Goal: Communication & Community: Answer question/provide support

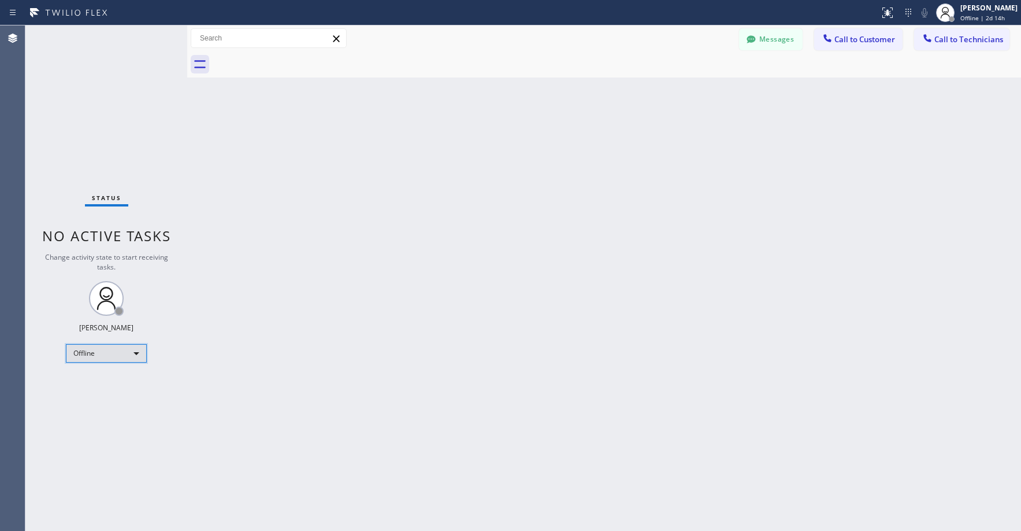
click at [101, 354] on div "Offline" at bounding box center [106, 353] width 81 height 18
click at [99, 395] on li "Unavailable" at bounding box center [105, 398] width 79 height 14
click at [114, 101] on div "Status No active tasks Change activity state to start receiving tasks. [PERSON_…" at bounding box center [106, 277] width 162 height 505
click at [80, 127] on div "Status No active tasks Change activity state to start receiving tasks. [PERSON_…" at bounding box center [106, 277] width 162 height 505
click at [151, 112] on div "Status No active tasks Change activity state to start receiving tasks. [PERSON_…" at bounding box center [106, 277] width 162 height 505
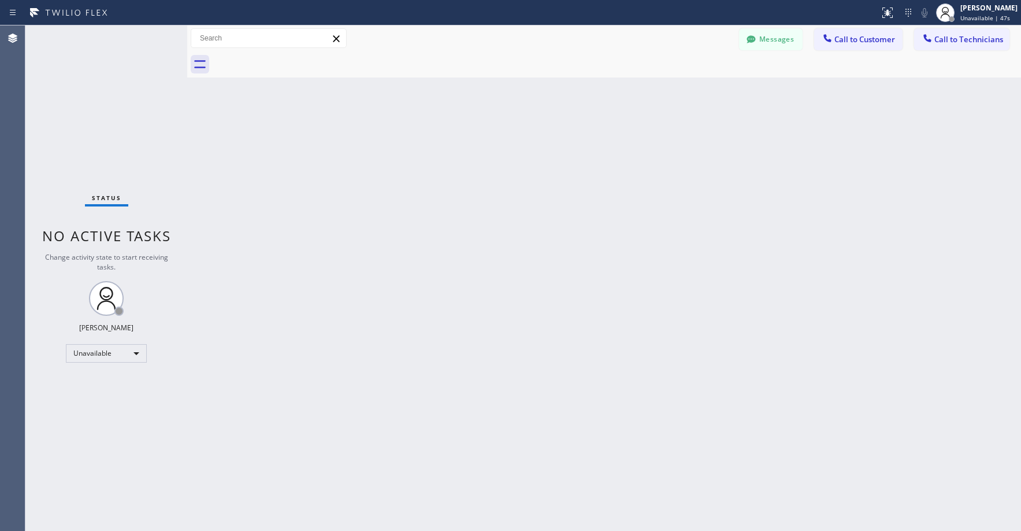
drag, startPoint x: 606, startPoint y: 176, endPoint x: 489, endPoint y: 184, distance: 117.6
click at [603, 179] on div "Back to Dashboard Change Sender ID Customers Technicians [PERSON_NAME] [DATE] 1…" at bounding box center [604, 277] width 834 height 505
drag, startPoint x: 144, startPoint y: 115, endPoint x: 149, endPoint y: 180, distance: 65.5
click at [144, 116] on div "Status No active tasks Change activity state to start receiving tasks. [PERSON_…" at bounding box center [106, 277] width 162 height 505
drag, startPoint x: 138, startPoint y: 135, endPoint x: 280, endPoint y: 86, distance: 149.7
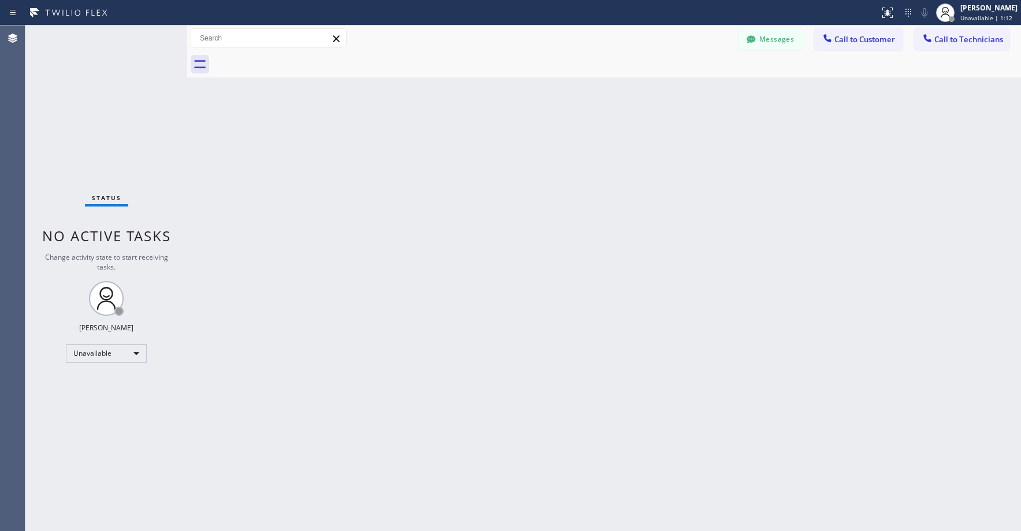
click at [139, 136] on div "Status No active tasks Change activity state to start receiving tasks. [PERSON_…" at bounding box center [106, 277] width 162 height 505
click at [80, 80] on div "Status No active tasks Change activity state to start receiving tasks. [PERSON_…" at bounding box center [106, 277] width 162 height 505
click at [103, 77] on div "Status No active tasks Change activity state to start receiving tasks. [PERSON_…" at bounding box center [106, 277] width 162 height 505
drag, startPoint x: 131, startPoint y: 94, endPoint x: 116, endPoint y: 165, distance: 73.1
click at [130, 95] on div "Status No active tasks Change activity state to start receiving tasks. [PERSON_…" at bounding box center [106, 277] width 162 height 505
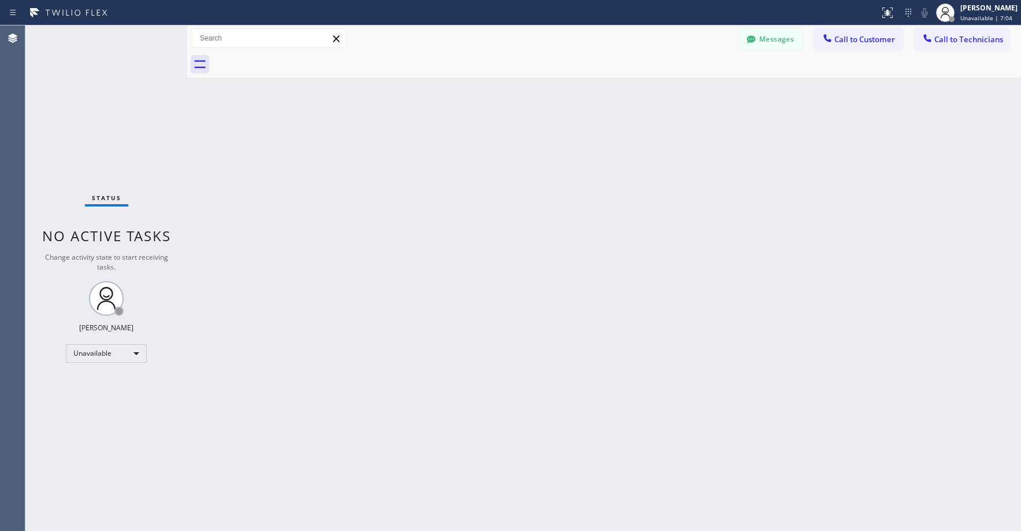
click at [95, 110] on div "Status No active tasks Change activity state to start receiving tasks. [PERSON_…" at bounding box center [106, 277] width 162 height 505
click at [110, 133] on div "Status No active tasks Change activity state to start receiving tasks. [PERSON_…" at bounding box center [106, 277] width 162 height 505
click at [87, 182] on div "Status No active tasks Change activity state to start receiving tasks. [PERSON_…" at bounding box center [106, 277] width 162 height 505
drag, startPoint x: 132, startPoint y: 101, endPoint x: 134, endPoint y: 136, distance: 34.7
click at [133, 106] on div "Status No active tasks Change activity state to start receiving tasks. [PERSON_…" at bounding box center [106, 277] width 162 height 505
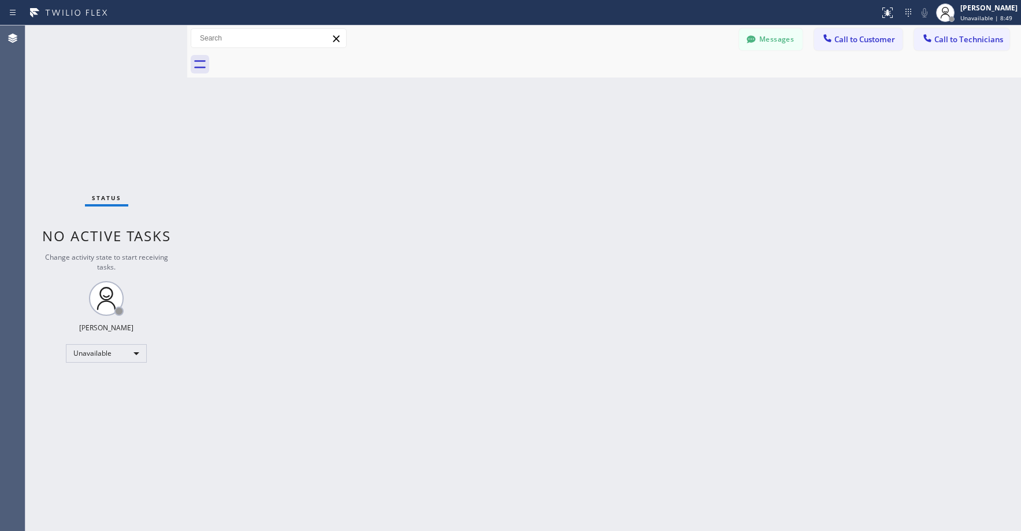
click at [82, 131] on div "Status No active tasks Change activity state to start receiving tasks. [PERSON_…" at bounding box center [106, 277] width 162 height 505
drag, startPoint x: 87, startPoint y: 79, endPoint x: 228, endPoint y: 1, distance: 160.9
click at [89, 79] on div "Status No active tasks Change activity state to start receiving tasks. [PERSON_…" at bounding box center [106, 277] width 162 height 505
drag, startPoint x: 138, startPoint y: 115, endPoint x: 149, endPoint y: 120, distance: 11.6
click at [144, 118] on div "Status No active tasks Change activity state to start receiving tasks. [PERSON_…" at bounding box center [106, 277] width 162 height 505
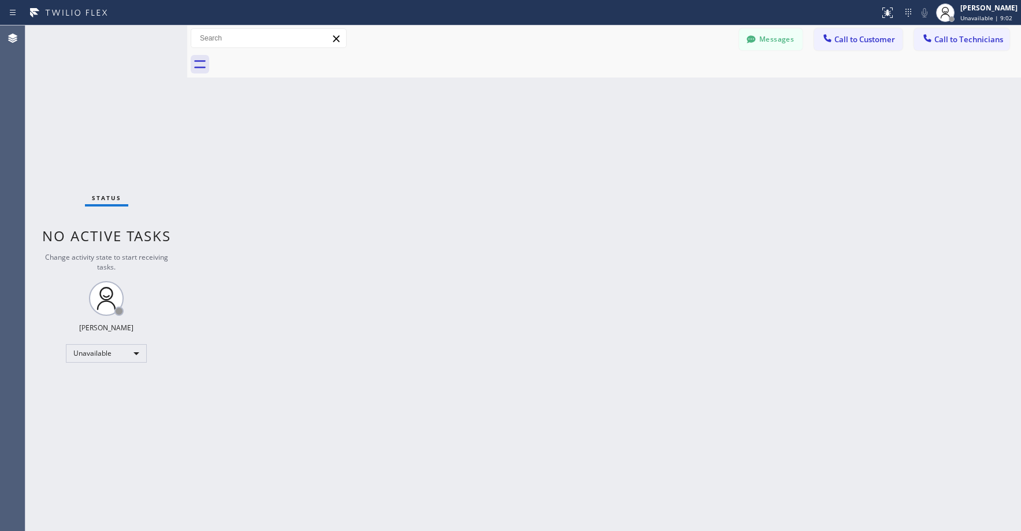
click at [755, 54] on div at bounding box center [617, 64] width 809 height 26
click at [758, 47] on div at bounding box center [751, 41] width 14 height 14
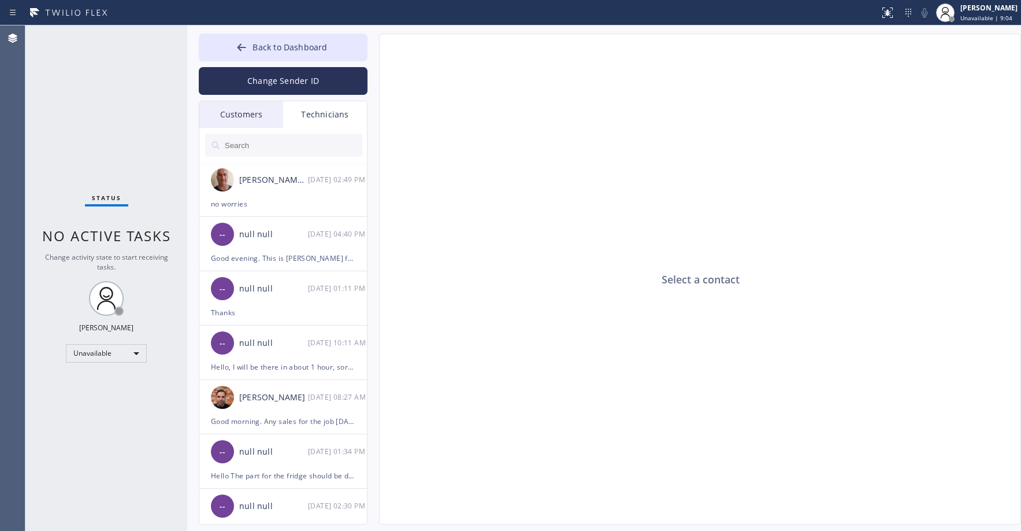
click at [237, 119] on div "Customers" at bounding box center [241, 114] width 84 height 27
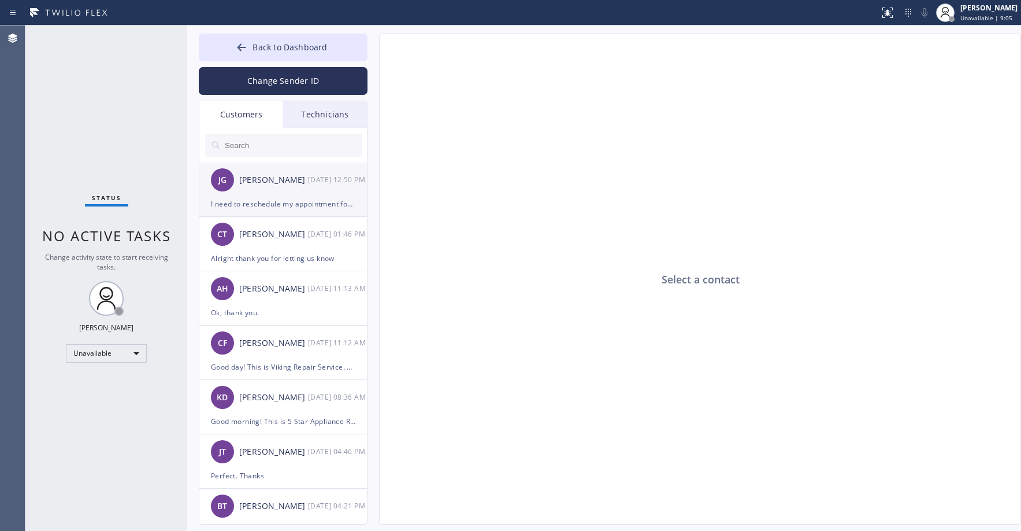
click at [261, 186] on div "[PERSON_NAME]" at bounding box center [273, 179] width 69 height 13
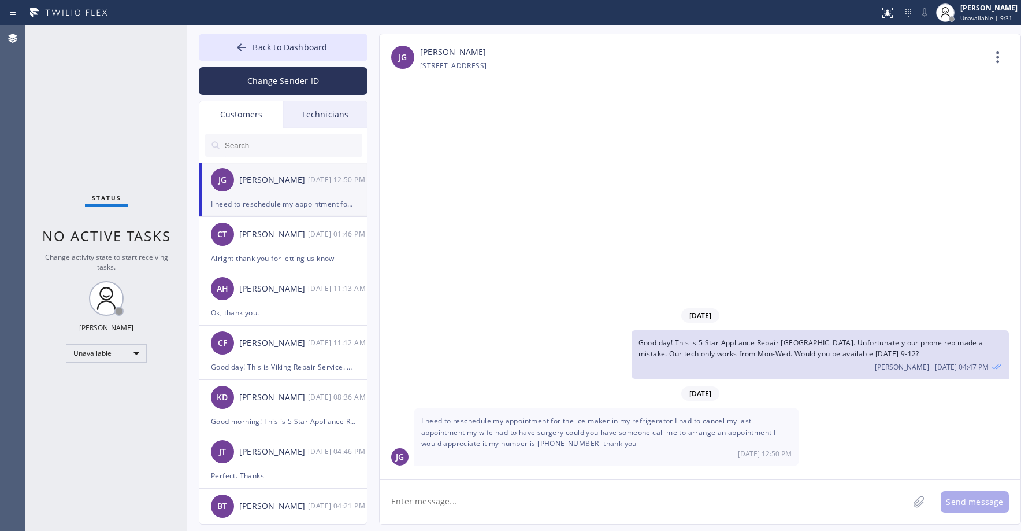
click at [449, 54] on link "[PERSON_NAME]" at bounding box center [453, 52] width 66 height 13
drag, startPoint x: 76, startPoint y: 102, endPoint x: 108, endPoint y: 97, distance: 32.7
click at [77, 102] on div "Status No active tasks Change activity state to start receiving tasks. [PERSON_…" at bounding box center [106, 277] width 162 height 505
click at [113, 147] on div "Status No active tasks Change activity state to start receiving tasks. [PERSON_…" at bounding box center [106, 277] width 162 height 505
click at [286, 247] on div "CT [PERSON_NAME] [DATE] 01:46 PM" at bounding box center [283, 234] width 169 height 35
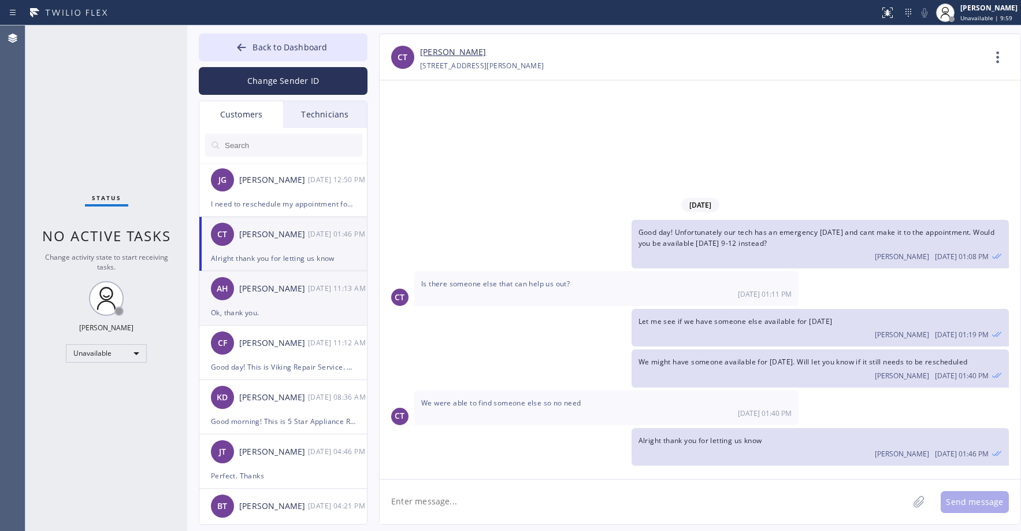
click at [307, 303] on div "AH [PERSON_NAME] [DATE] 11:13 AM" at bounding box center [283, 288] width 169 height 35
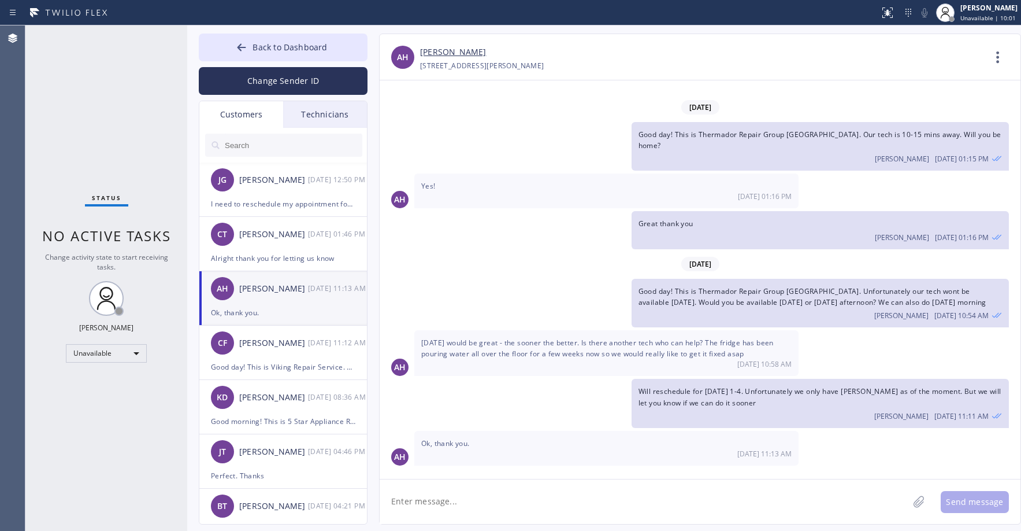
click at [251, 139] on input "text" at bounding box center [293, 145] width 139 height 23
paste input "5GQ3M5"
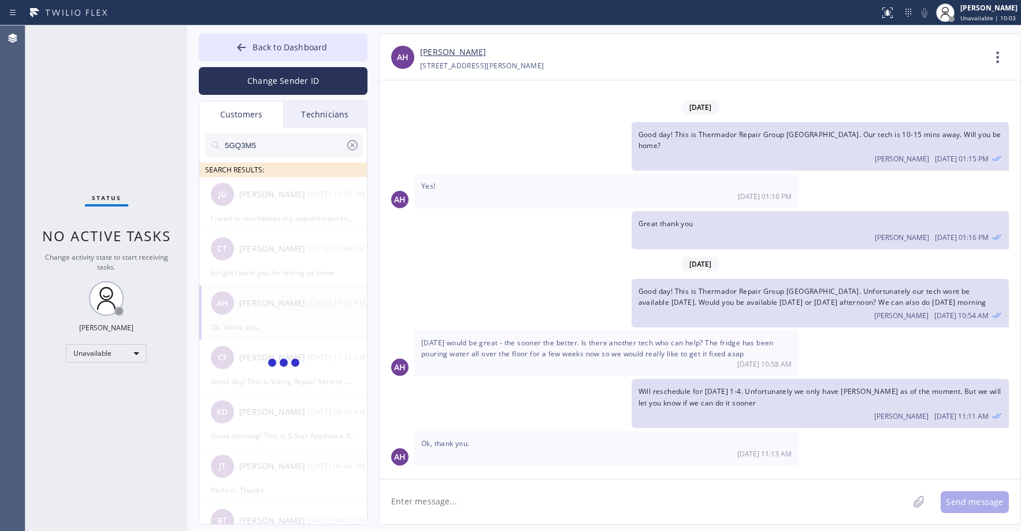
type input "5GQ3M5"
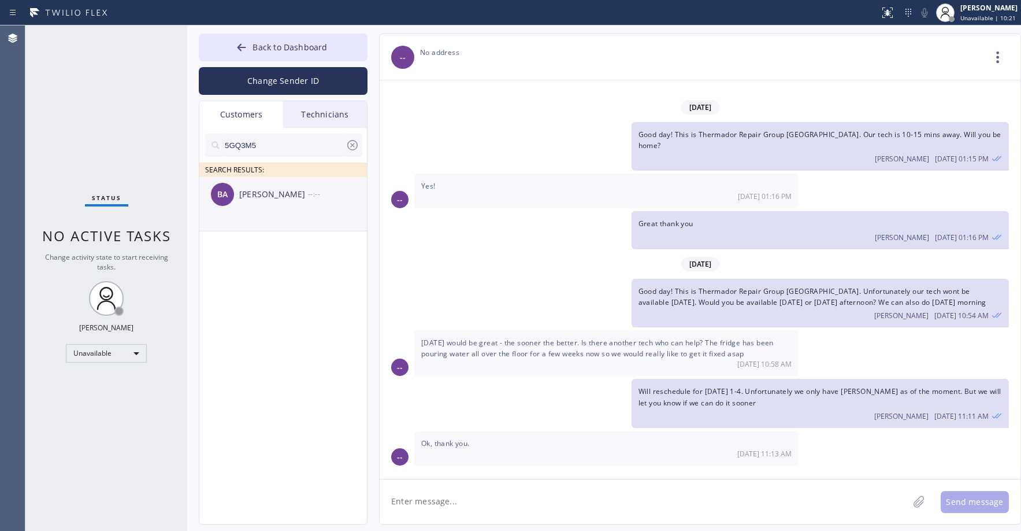
click at [283, 197] on div "[PERSON_NAME]" at bounding box center [273, 194] width 69 height 13
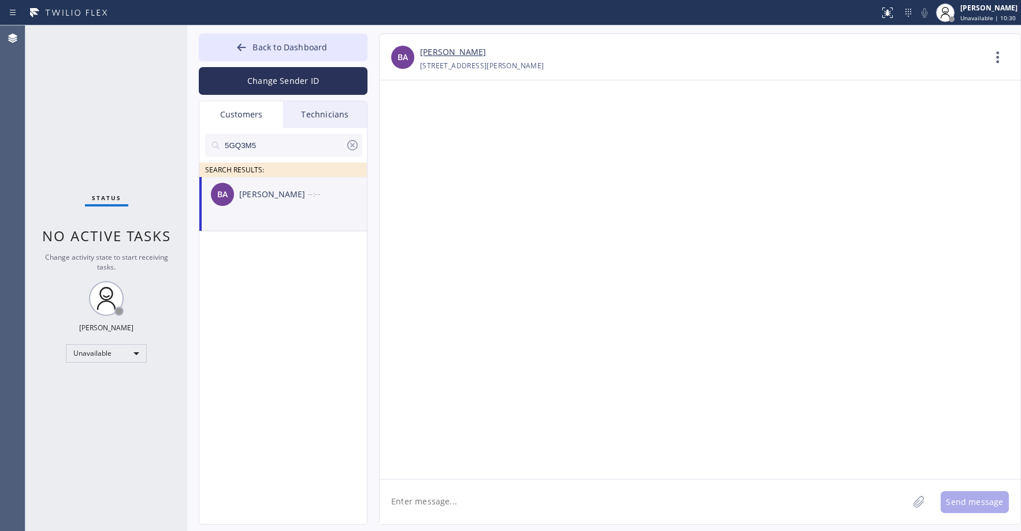
drag, startPoint x: 103, startPoint y: 76, endPoint x: 120, endPoint y: 79, distance: 17.0
click at [103, 77] on div "Status No active tasks Change activity state to start receiving tasks. [PERSON_…" at bounding box center [106, 277] width 162 height 505
click at [428, 504] on textarea at bounding box center [644, 501] width 529 height 45
click at [494, 503] on textarea "Good day! This is" at bounding box center [655, 501] width 550 height 45
paste textarea "Mr [PERSON_NAME] Fixer"
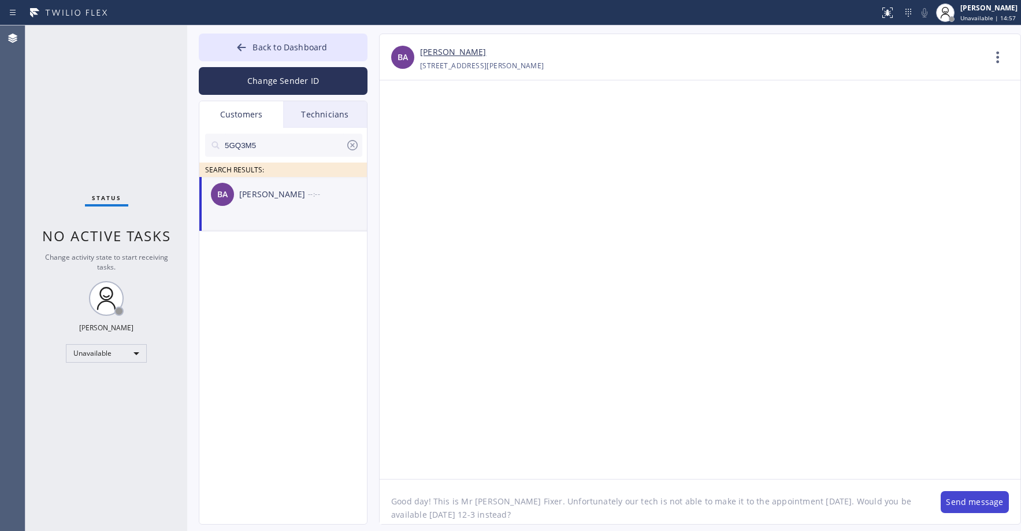
type textarea "Good day! This is Mr [PERSON_NAME] Fixer. Unfortunately our tech is not able to…"
click at [977, 501] on button "Send message" at bounding box center [975, 502] width 68 height 22
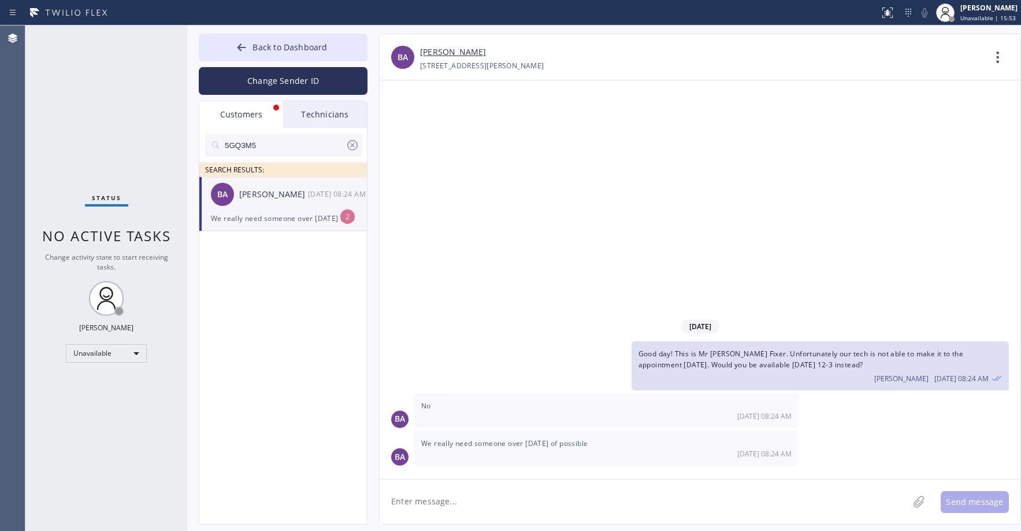
click at [103, 141] on div "Status No active tasks Change activity state to start receiving tasks. [PERSON_…" at bounding box center [106, 277] width 162 height 505
click at [272, 206] on div "BA [PERSON_NAME] [DATE] 08:24 AM" at bounding box center [283, 194] width 169 height 35
click at [281, 42] on span "Back to Dashboard" at bounding box center [290, 47] width 75 height 11
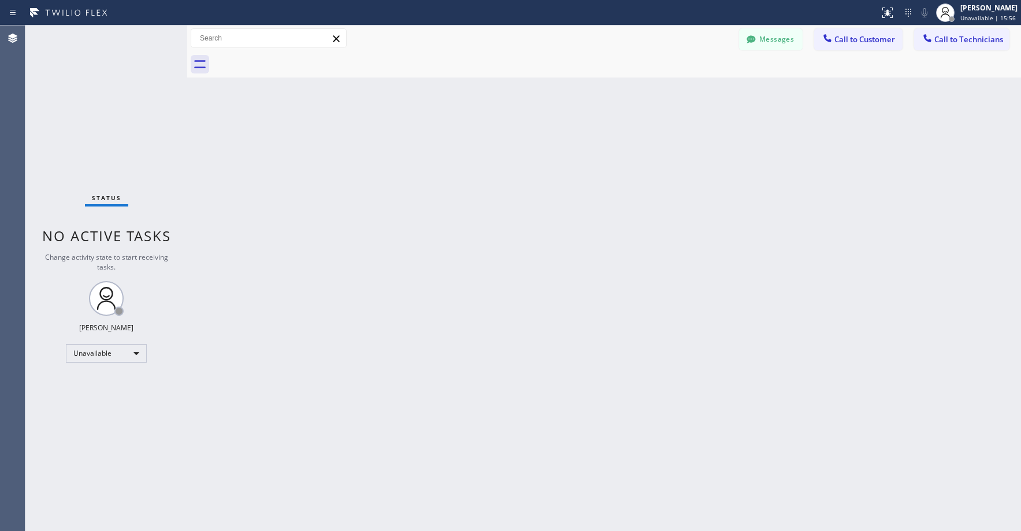
click at [123, 88] on div "Status No active tasks Change activity state to start receiving tasks. [PERSON_…" at bounding box center [106, 277] width 162 height 505
drag, startPoint x: 73, startPoint y: 96, endPoint x: 305, endPoint y: 0, distance: 250.8
click at [73, 97] on div "Status No active tasks Change activity state to start receiving tasks. [PERSON_…" at bounding box center [106, 277] width 162 height 505
click at [128, 150] on div "Status No active tasks Change activity state to start receiving tasks. [PERSON_…" at bounding box center [106, 277] width 162 height 505
drag, startPoint x: 97, startPoint y: 85, endPoint x: 646, endPoint y: 53, distance: 549.4
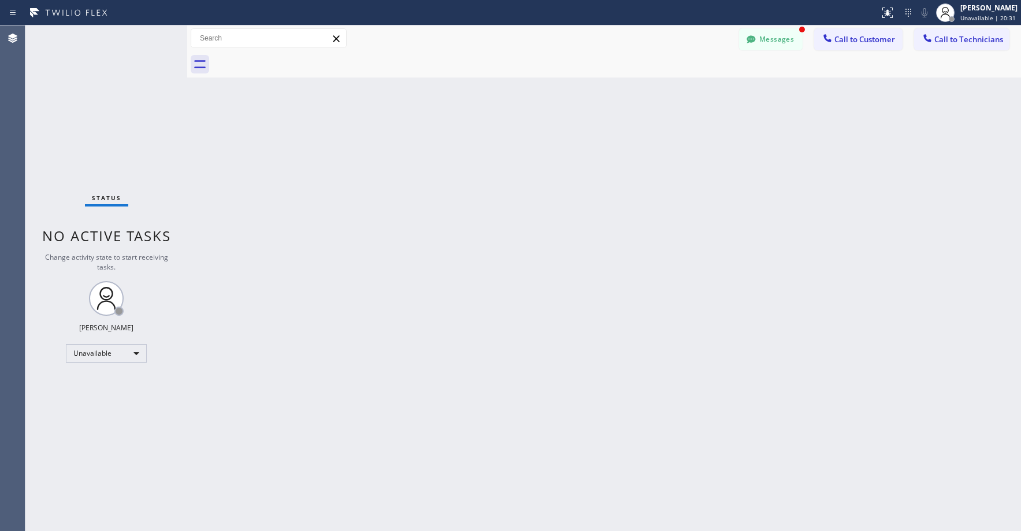
click at [103, 90] on div "Status No active tasks Change activity state to start receiving tasks. [PERSON_…" at bounding box center [106, 277] width 162 height 505
click at [767, 43] on button "Messages" at bounding box center [771, 39] width 64 height 22
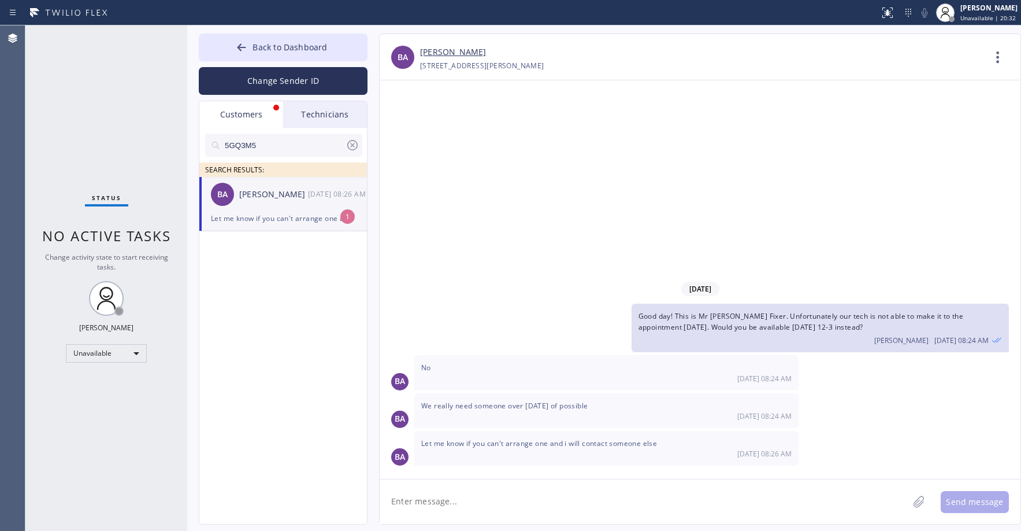
click at [270, 216] on div "Let me know if you can't arrange one and i will contact someone else" at bounding box center [283, 218] width 144 height 13
click at [95, 141] on div "Status No active tasks Change activity state to start receiving tasks. [PERSON_…" at bounding box center [106, 277] width 162 height 505
click at [276, 314] on div "5GQ3M5 SEARCH RESULTS: BA [PERSON_NAME] [DATE] 08:26 AM Let me know if you can'…" at bounding box center [283, 339] width 169 height 422
click at [101, 83] on div "Status No active tasks Change activity state to start receiving tasks. [PERSON_…" at bounding box center [106, 277] width 162 height 505
click at [107, 112] on div "Status No active tasks Change activity state to start receiving tasks. [PERSON_…" at bounding box center [106, 277] width 162 height 505
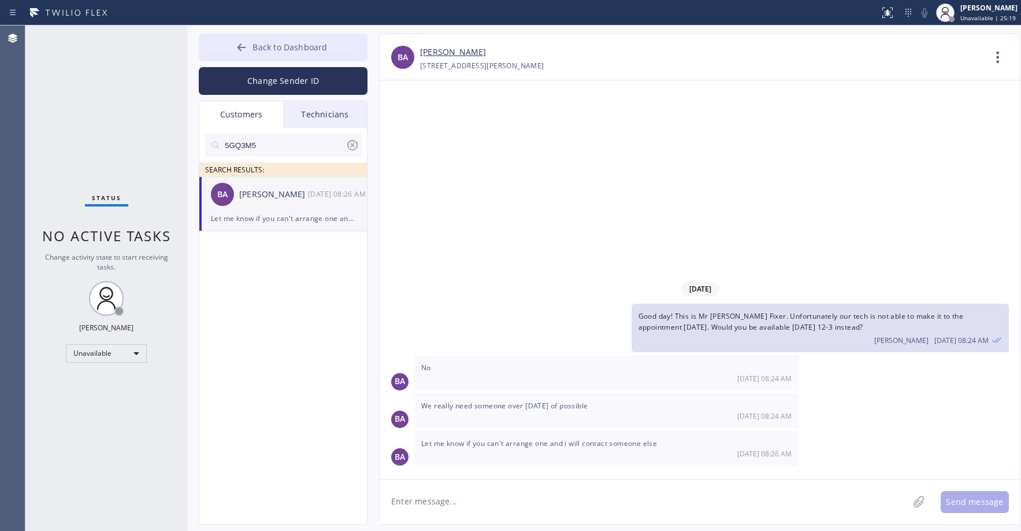
click at [282, 54] on button "Back to Dashboard" at bounding box center [283, 48] width 169 height 28
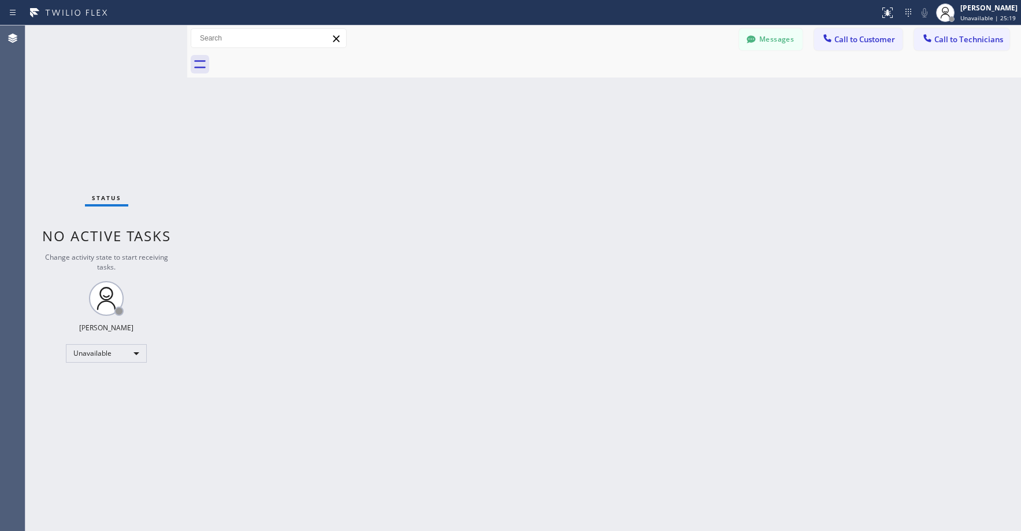
click at [157, 103] on div "Status No active tasks Change activity state to start receiving tasks. [PERSON_…" at bounding box center [106, 277] width 162 height 505
click at [77, 128] on div "Status No active tasks Change activity state to start receiving tasks. [PERSON_…" at bounding box center [106, 277] width 162 height 505
drag, startPoint x: 87, startPoint y: 64, endPoint x: 106, endPoint y: 96, distance: 37.6
click at [88, 66] on div "Status No active tasks Change activity state to start receiving tasks. [PERSON_…" at bounding box center [106, 277] width 162 height 505
click at [98, 112] on div "Status No active tasks Change activity state to start receiving tasks. [PERSON_…" at bounding box center [106, 277] width 162 height 505
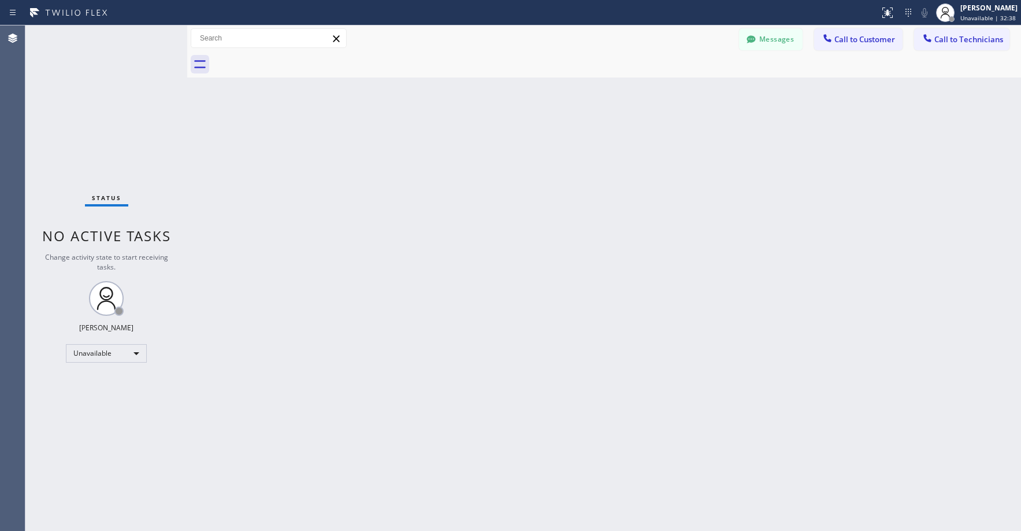
click at [80, 113] on div "Status No active tasks Change activity state to start receiving tasks. [PERSON_…" at bounding box center [106, 277] width 162 height 505
click at [125, 112] on div "Status No active tasks Change activity state to start receiving tasks. [PERSON_…" at bounding box center [106, 277] width 162 height 505
drag, startPoint x: 108, startPoint y: 88, endPoint x: 236, endPoint y: 37, distance: 138.6
click at [108, 90] on div "Status No active tasks Change activity state to start receiving tasks. [PERSON_…" at bounding box center [106, 277] width 162 height 505
click at [96, 143] on div "Status No active tasks Change activity state to start receiving tasks. [PERSON_…" at bounding box center [106, 277] width 162 height 505
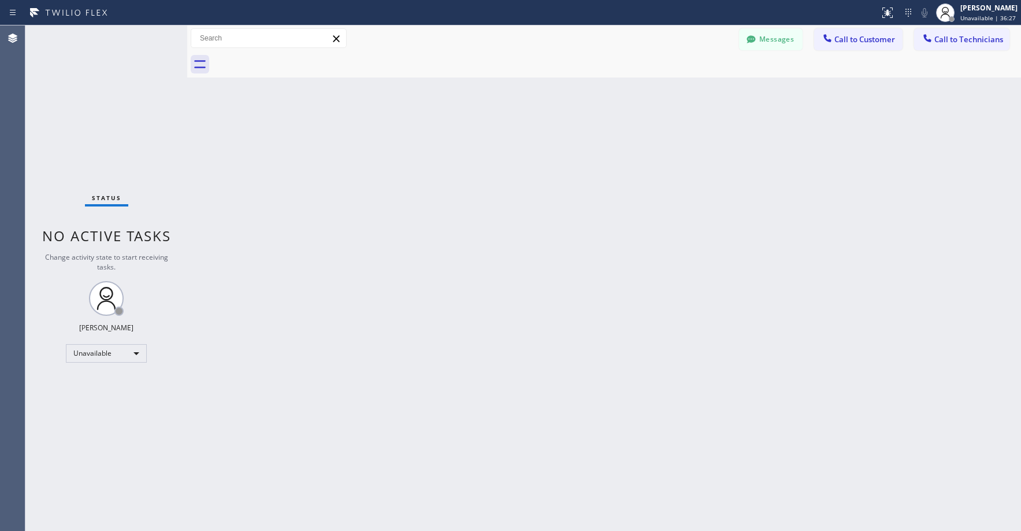
click at [92, 142] on div "Status No active tasks Change activity state to start receiving tasks. [PERSON_…" at bounding box center [106, 277] width 162 height 505
click at [480, 152] on div "Back to Dashboard Change Sender ID Customers Technicians 5GQ3M5 SEARCH RESULTS:…" at bounding box center [604, 277] width 834 height 505
click at [115, 125] on div "Status No active tasks Change activity state to start receiving tasks. [PERSON_…" at bounding box center [106, 277] width 162 height 505
drag, startPoint x: 128, startPoint y: 146, endPoint x: 128, endPoint y: 155, distance: 9.2
click at [128, 146] on div "Status No active tasks Change activity state to start receiving tasks. [PERSON_…" at bounding box center [106, 277] width 162 height 505
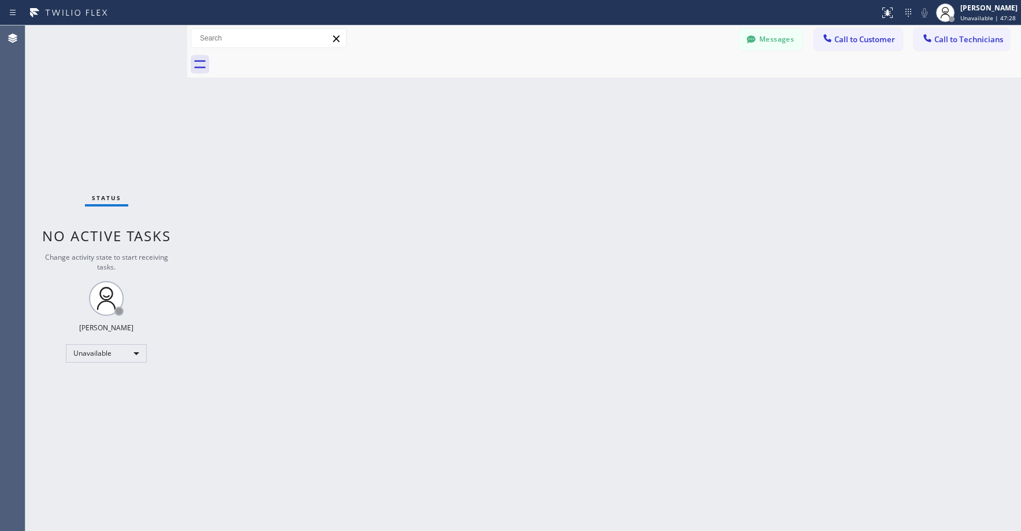
click at [91, 105] on div "Status No active tasks Change activity state to start receiving tasks. [PERSON_…" at bounding box center [106, 277] width 162 height 505
click at [121, 133] on div "Status No active tasks Change activity state to start receiving tasks. [PERSON_…" at bounding box center [106, 277] width 162 height 505
click at [71, 60] on div "Status No active tasks Change activity state to start receiving tasks. [PERSON_…" at bounding box center [106, 277] width 162 height 505
click at [90, 111] on div "Status No active tasks Change activity state to start receiving tasks. [PERSON_…" at bounding box center [106, 277] width 162 height 505
drag, startPoint x: 105, startPoint y: 92, endPoint x: 129, endPoint y: 92, distance: 23.7
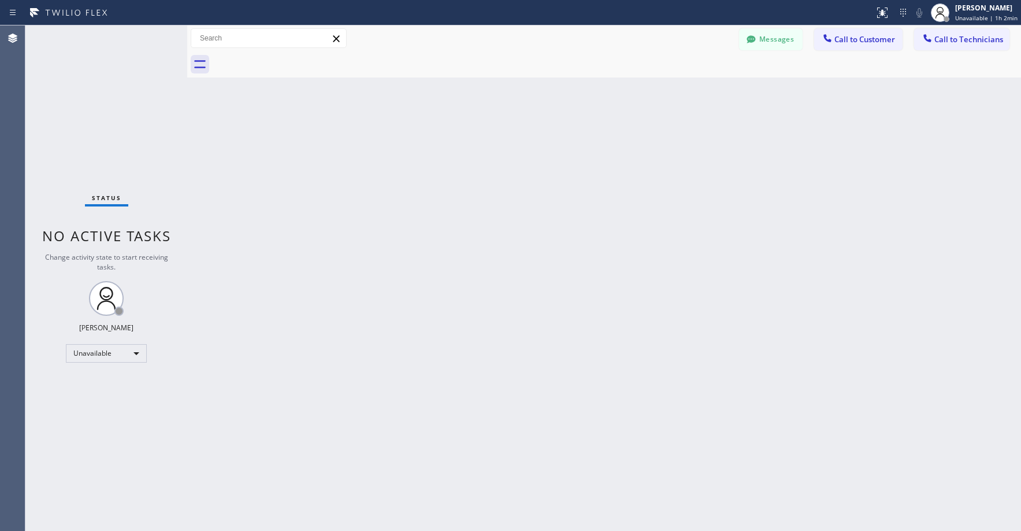
click at [108, 92] on div "Status No active tasks Change activity state to start receiving tasks. [PERSON_…" at bounding box center [106, 277] width 162 height 505
drag, startPoint x: 76, startPoint y: 104, endPoint x: 380, endPoint y: 31, distance: 312.2
click at [81, 104] on div "Status No active tasks Change activity state to start receiving tasks. [PERSON_…" at bounding box center [106, 277] width 162 height 505
click at [127, 153] on div "Status No active tasks Change activity state to start receiving tasks. [PERSON_…" at bounding box center [106, 277] width 162 height 505
click at [94, 108] on div "Status No active tasks Change activity state to start receiving tasks. [PERSON_…" at bounding box center [106, 277] width 162 height 505
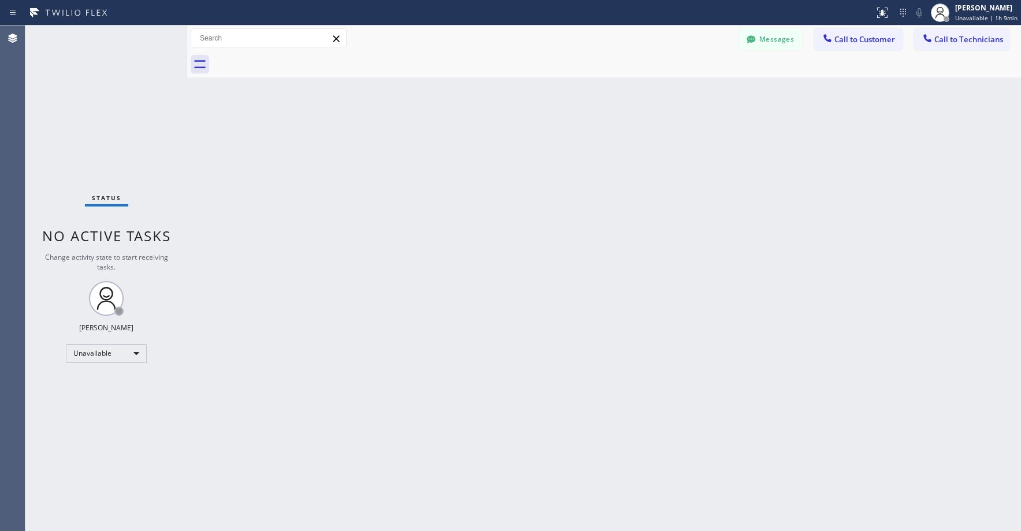
drag, startPoint x: 134, startPoint y: 118, endPoint x: 120, endPoint y: 300, distance: 182.5
click at [134, 123] on div "Status No active tasks Change activity state to start receiving tasks. [PERSON_…" at bounding box center [106, 277] width 162 height 505
click at [127, 128] on div "Status No active tasks Change activity state to start receiving tasks. [PERSON_…" at bounding box center [106, 277] width 162 height 505
click at [86, 118] on div "Status No active tasks Change activity state to start receiving tasks. [PERSON_…" at bounding box center [106, 277] width 162 height 505
click at [116, 110] on div "Status No active tasks Change activity state to start receiving tasks. [PERSON_…" at bounding box center [106, 277] width 162 height 505
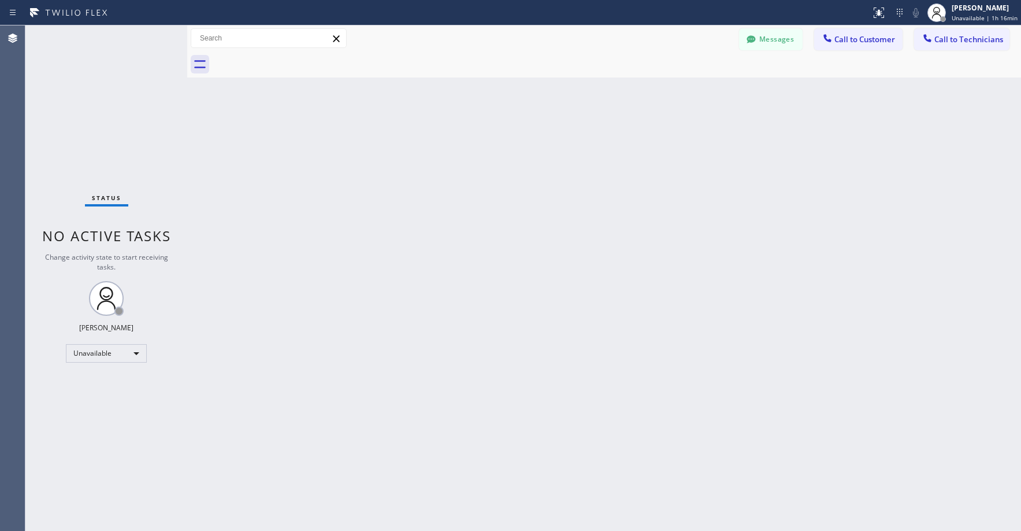
click at [127, 157] on div "Status No active tasks Change activity state to start receiving tasks. [PERSON_…" at bounding box center [106, 277] width 162 height 505
click at [101, 138] on div "Status No active tasks Change activity state to start receiving tasks. [PERSON_…" at bounding box center [106, 277] width 162 height 505
click at [103, 97] on div "Status No active tasks Change activity state to start receiving tasks. [PERSON_…" at bounding box center [106, 277] width 162 height 505
click at [94, 125] on div "Status No active tasks Change activity state to start receiving tasks. [PERSON_…" at bounding box center [106, 277] width 162 height 505
click at [108, 115] on div "Status No active tasks Change activity state to start receiving tasks. [PERSON_…" at bounding box center [106, 277] width 162 height 505
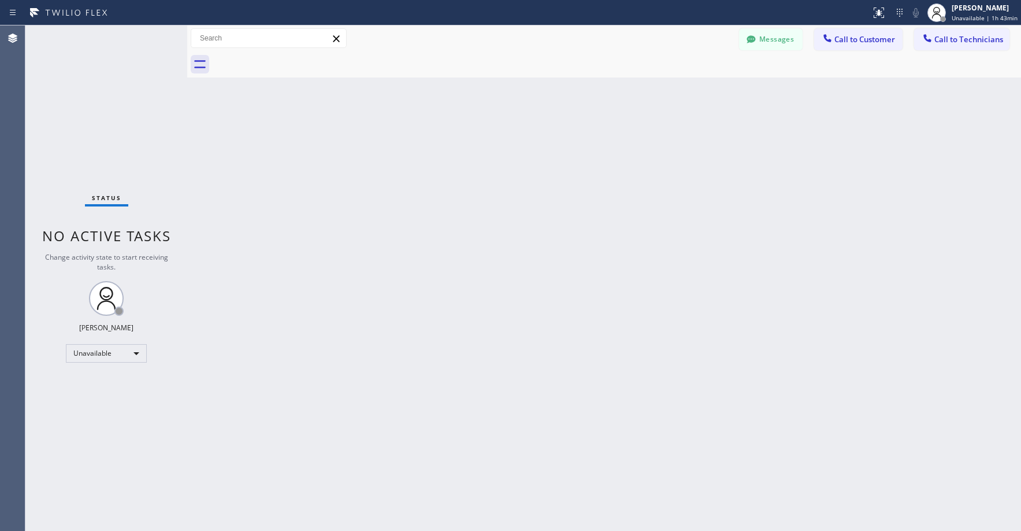
click at [69, 98] on div "Status No active tasks Change activity state to start receiving tasks. [PERSON_…" at bounding box center [106, 277] width 162 height 505
click at [109, 83] on div "Status No active tasks Change activity state to start receiving tasks. [PERSON_…" at bounding box center [106, 277] width 162 height 505
drag, startPoint x: 105, startPoint y: 127, endPoint x: 88, endPoint y: 275, distance: 149.5
click at [105, 128] on div "Status No active tasks Change activity state to start receiving tasks. [PERSON_…" at bounding box center [106, 277] width 162 height 505
click at [94, 105] on div "Status No active tasks Change activity state to start receiving tasks. [PERSON_…" at bounding box center [106, 277] width 162 height 505
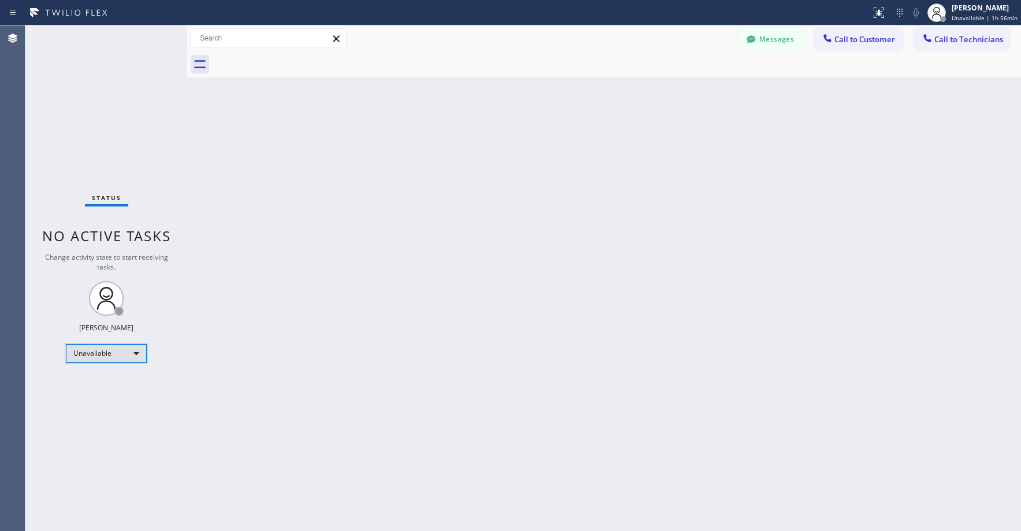
click at [93, 351] on div "Unavailable" at bounding box center [106, 353] width 81 height 18
click at [92, 410] on li "Break" at bounding box center [105, 413] width 79 height 14
click at [105, 355] on div "Break" at bounding box center [106, 353] width 81 height 18
click at [105, 394] on li "Unavailable" at bounding box center [105, 398] width 79 height 14
click at [118, 113] on div "Status No active tasks Change activity state to start receiving tasks. [PERSON_…" at bounding box center [106, 277] width 162 height 505
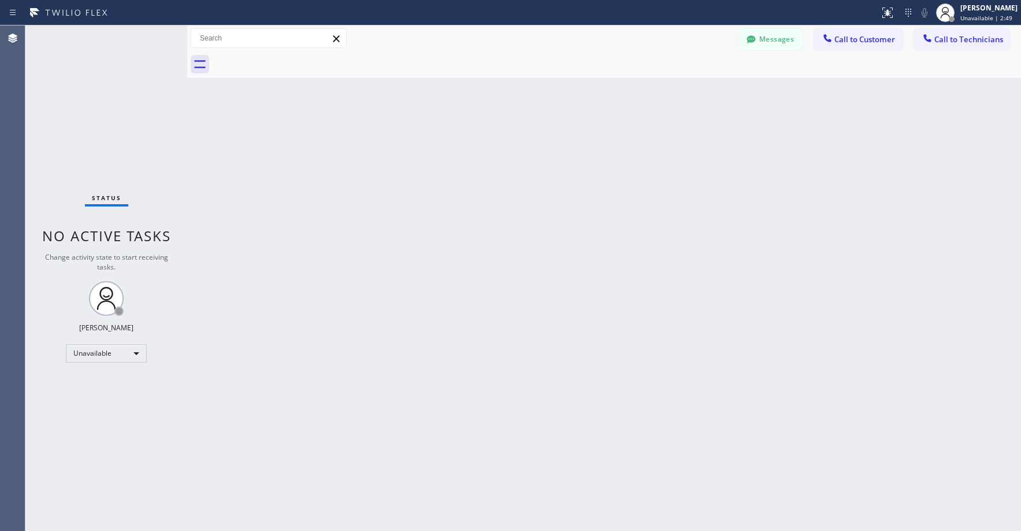
click at [103, 136] on div "Status No active tasks Change activity state to start receiving tasks. [PERSON_…" at bounding box center [106, 277] width 162 height 505
drag, startPoint x: 108, startPoint y: 154, endPoint x: 58, endPoint y: 277, distance: 133.3
click at [108, 154] on div "Status No active tasks Change activity state to start receiving tasks. [PERSON_…" at bounding box center [106, 277] width 162 height 505
click at [112, 103] on div "Status No active tasks Change activity state to start receiving tasks. [PERSON_…" at bounding box center [106, 277] width 162 height 505
click at [90, 118] on div "Status No active tasks Change activity state to start receiving tasks. [PERSON_…" at bounding box center [106, 277] width 162 height 505
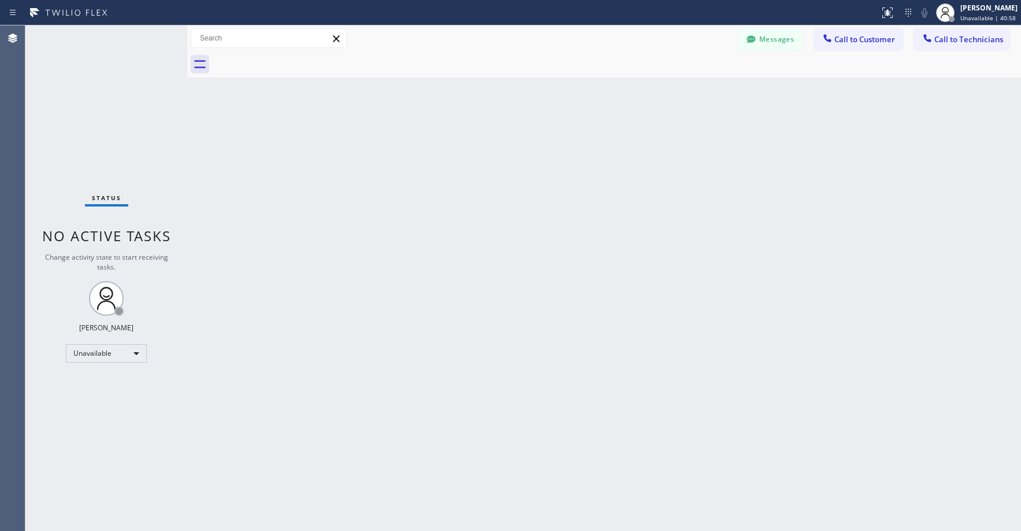
drag, startPoint x: 121, startPoint y: 99, endPoint x: 109, endPoint y: 373, distance: 274.8
click at [120, 102] on div "Status No active tasks Change activity state to start receiving tasks. [PERSON_…" at bounding box center [106, 277] width 162 height 505
drag, startPoint x: 101, startPoint y: 121, endPoint x: 516, endPoint y: 68, distance: 418.4
click at [108, 121] on div "Status No active tasks Change activity state to start receiving tasks. [PERSON_…" at bounding box center [106, 277] width 162 height 505
click at [785, 45] on button "Messages" at bounding box center [771, 39] width 64 height 22
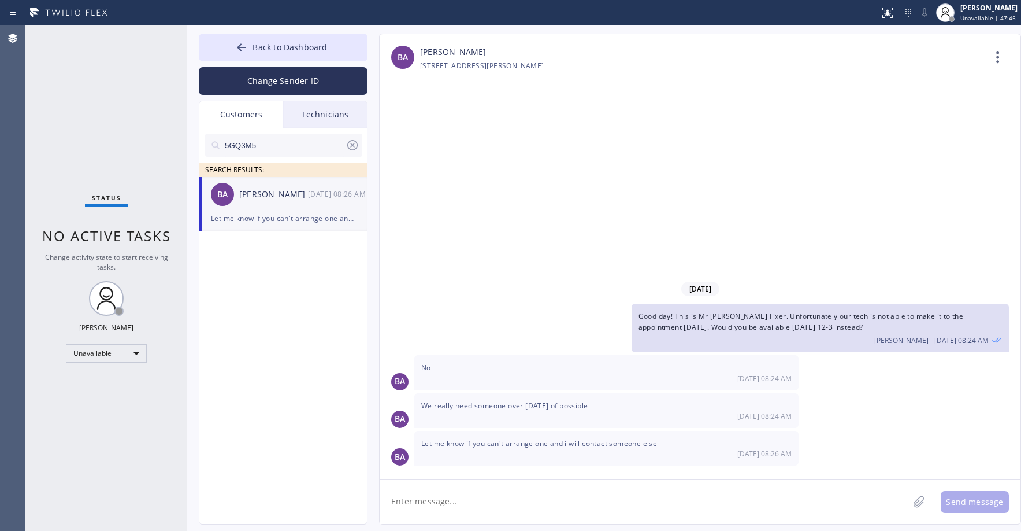
click at [255, 114] on div "Customers" at bounding box center [241, 114] width 84 height 27
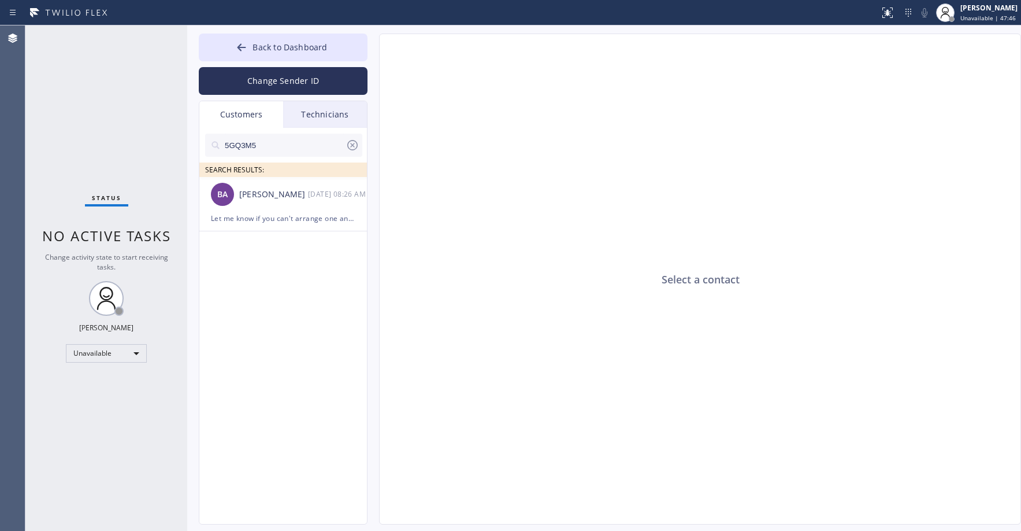
click at [286, 145] on input "5GQ3M5" at bounding box center [285, 145] width 122 height 23
click at [352, 149] on icon at bounding box center [353, 145] width 14 height 14
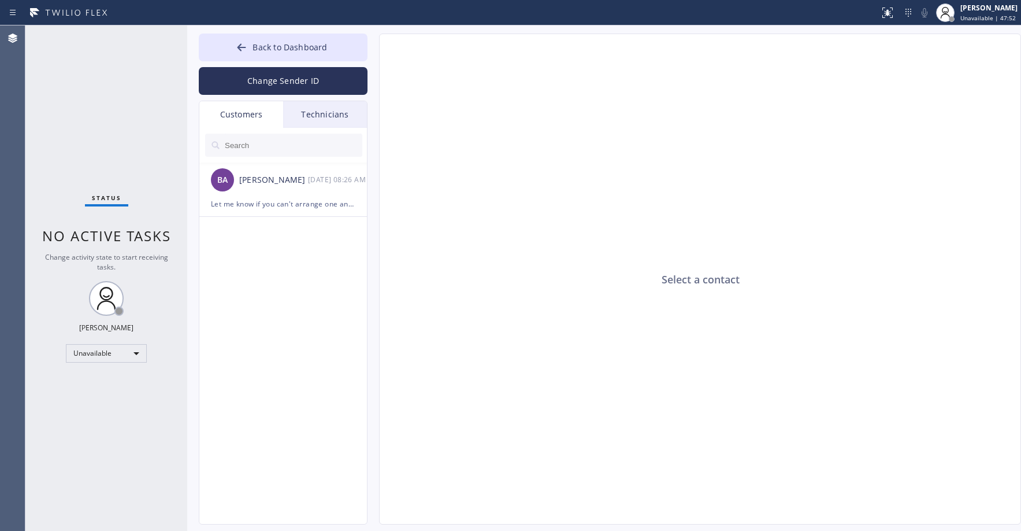
click at [275, 149] on input "text" at bounding box center [293, 145] width 139 height 23
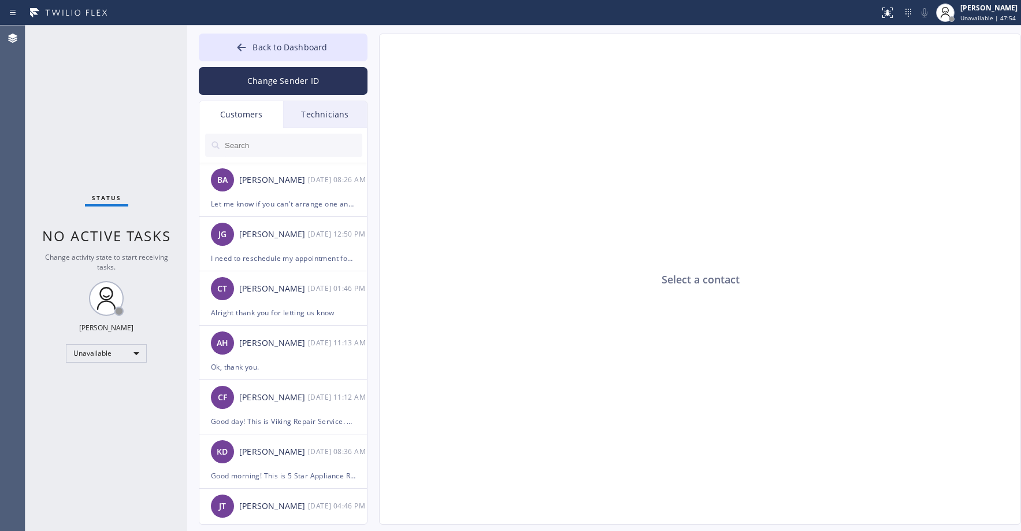
paste input "TBDKUA"
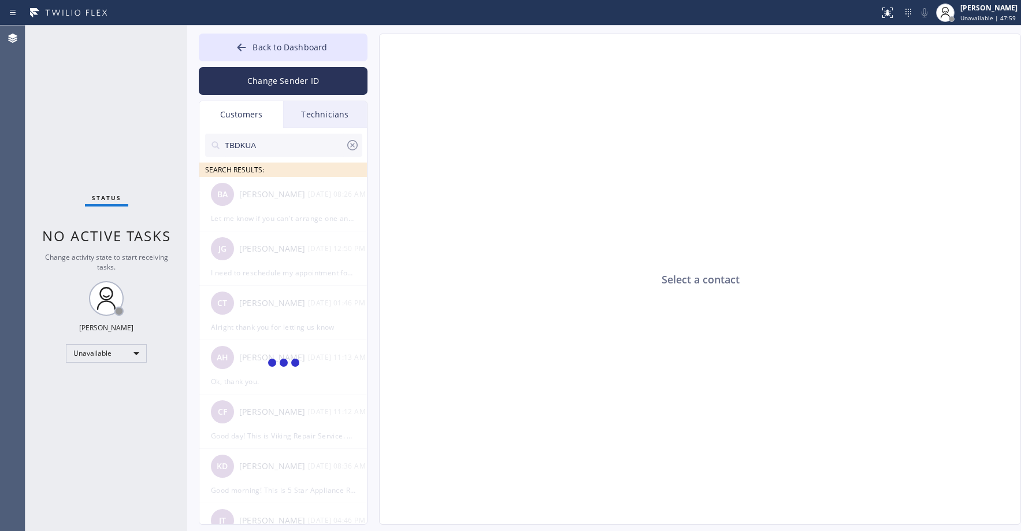
type input "TBDKUA"
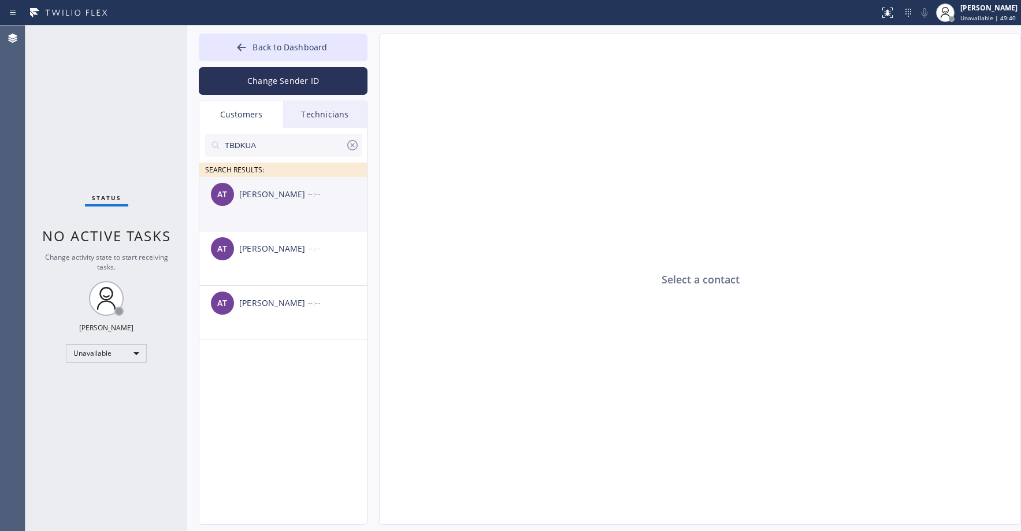
click at [280, 206] on div "AT [PERSON_NAME] --:--" at bounding box center [283, 194] width 169 height 35
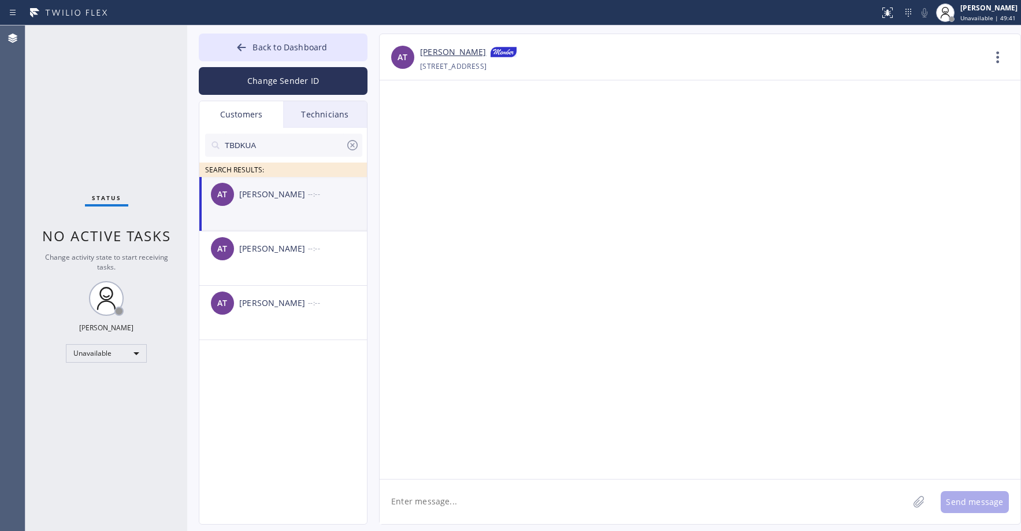
click at [439, 507] on textarea at bounding box center [644, 501] width 529 height 45
paste textarea "Subzero Repair Professionals"
click at [706, 503] on textarea "Good day! This is Subzero Repair Professionals. Unfortunately our technician [P…" at bounding box center [655, 501] width 550 height 45
drag, startPoint x: 928, startPoint y: 499, endPoint x: 926, endPoint y: 463, distance: 35.9
click at [928, 498] on textarea "Good day! This is Subzero Repair Professionals. Unfortunately our technician [P…" at bounding box center [655, 501] width 550 height 45
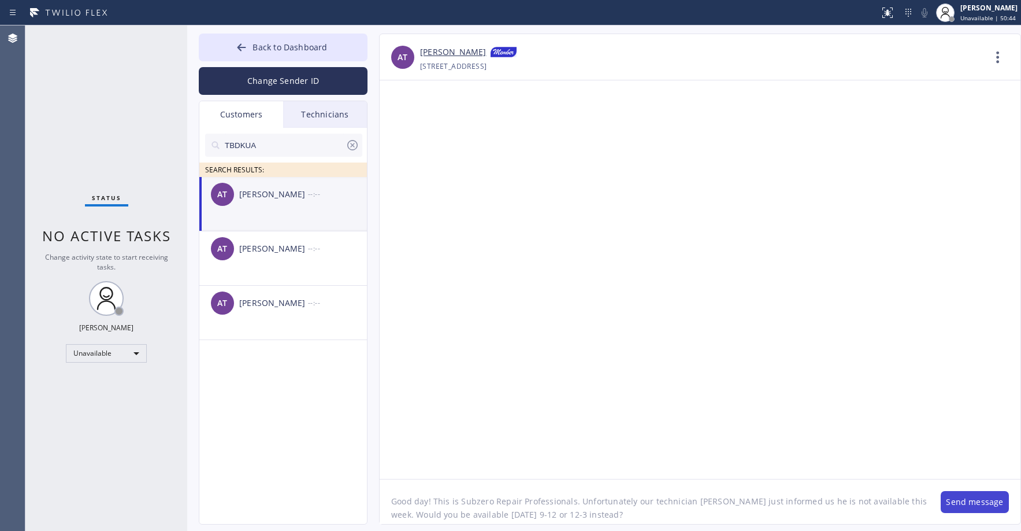
type textarea "Good day! This is Subzero Repair Professionals. Unfortunately our technician [P…"
click at [992, 499] on button "Send message" at bounding box center [975, 502] width 68 height 22
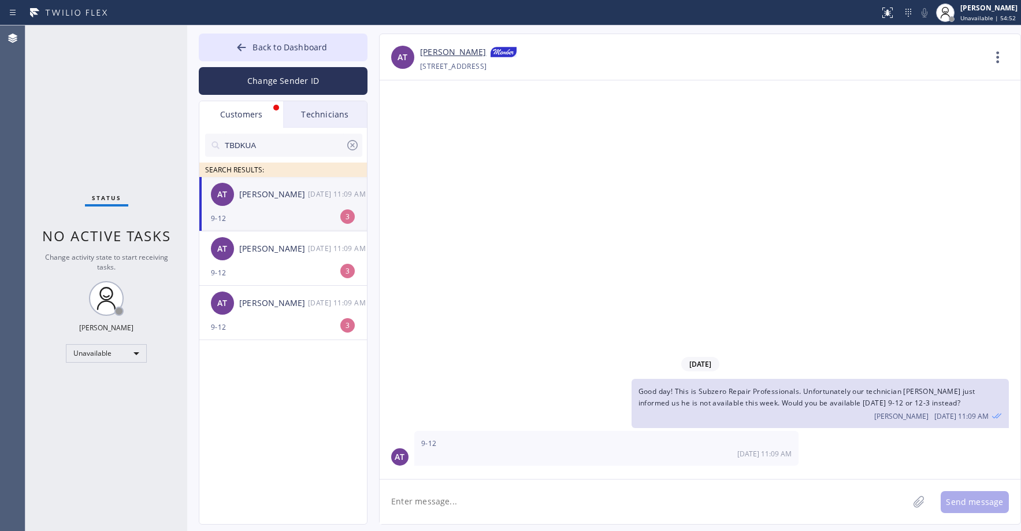
click at [472, 502] on textarea at bounding box center [644, 501] width 529 height 45
type textarea "G"
type textarea "Thank you"
click at [971, 495] on button "Send message" at bounding box center [975, 502] width 68 height 22
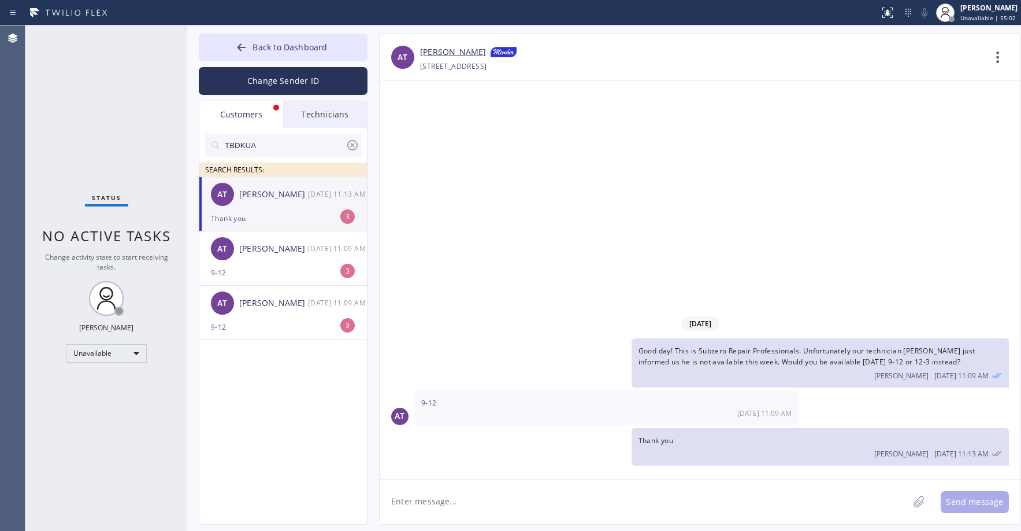
click at [283, 215] on div "Thank you" at bounding box center [283, 218] width 144 height 13
click at [441, 54] on link "[PERSON_NAME]" at bounding box center [453, 53] width 66 height 14
click at [286, 39] on button "Back to Dashboard" at bounding box center [283, 48] width 169 height 28
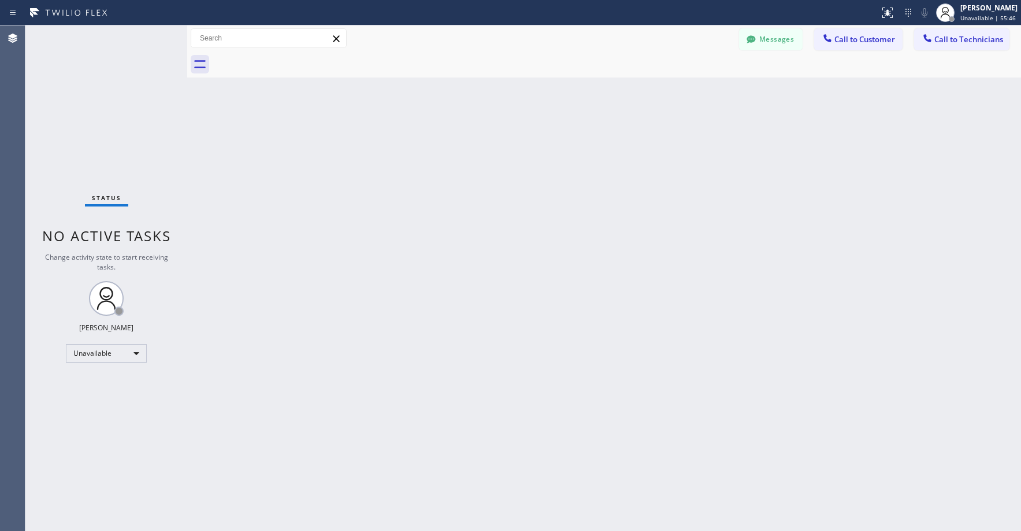
click at [90, 148] on div "Status No active tasks Change activity state to start receiving tasks. [PERSON_…" at bounding box center [106, 277] width 162 height 505
drag, startPoint x: 107, startPoint y: 169, endPoint x: 70, endPoint y: 362, distance: 196.6
click at [107, 169] on div "Status No active tasks Change activity state to start receiving tasks. [PERSON_…" at bounding box center [106, 277] width 162 height 505
click at [81, 97] on div "Status No active tasks Change activity state to start receiving tasks. [PERSON_…" at bounding box center [106, 277] width 162 height 505
drag, startPoint x: 789, startPoint y: 39, endPoint x: 626, endPoint y: 111, distance: 178.3
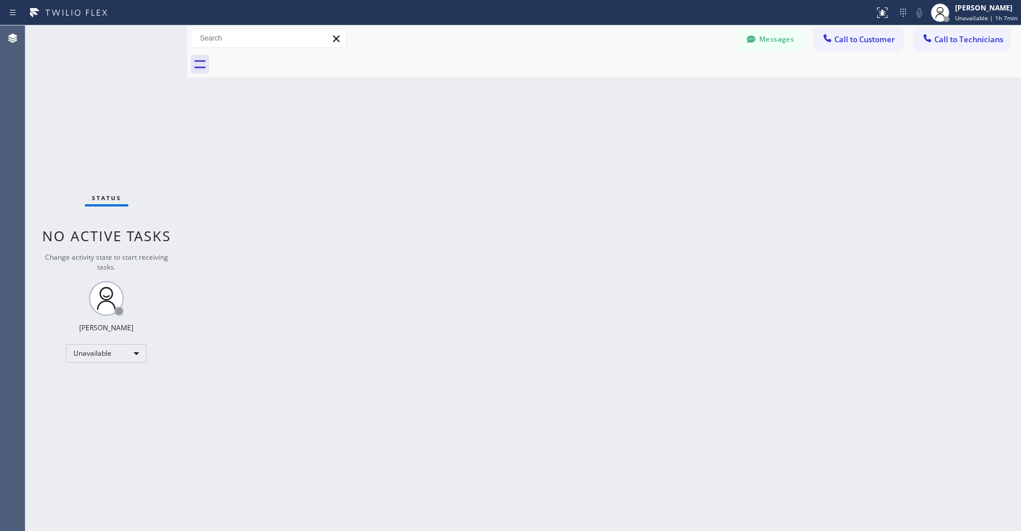
click at [789, 39] on button "Messages" at bounding box center [771, 39] width 64 height 22
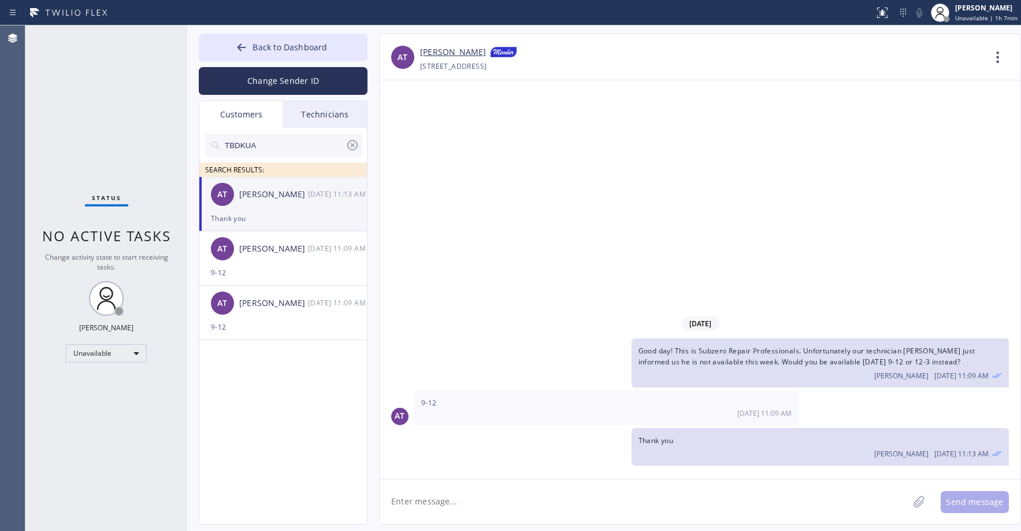
click at [354, 146] on icon at bounding box center [353, 145] width 14 height 14
click at [281, 47] on span "Back to Dashboard" at bounding box center [290, 47] width 75 height 11
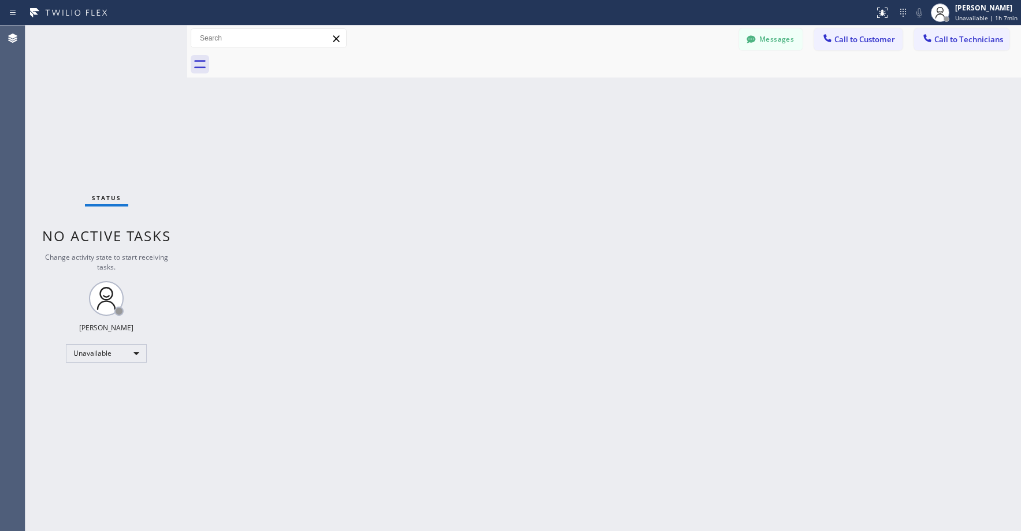
click at [128, 109] on div "Status No active tasks Change activity state to start receiving tasks. [PERSON_…" at bounding box center [106, 277] width 162 height 505
click at [145, 149] on div "Status No active tasks Change activity state to start receiving tasks. [PERSON_…" at bounding box center [106, 277] width 162 height 505
click at [779, 43] on button "Messages" at bounding box center [771, 39] width 64 height 22
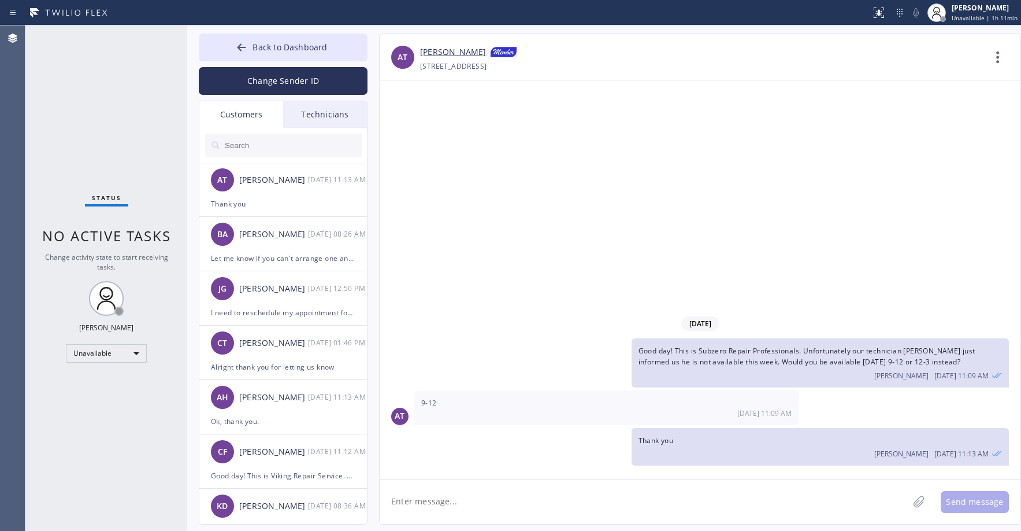
click at [260, 112] on div "Customers" at bounding box center [241, 114] width 84 height 27
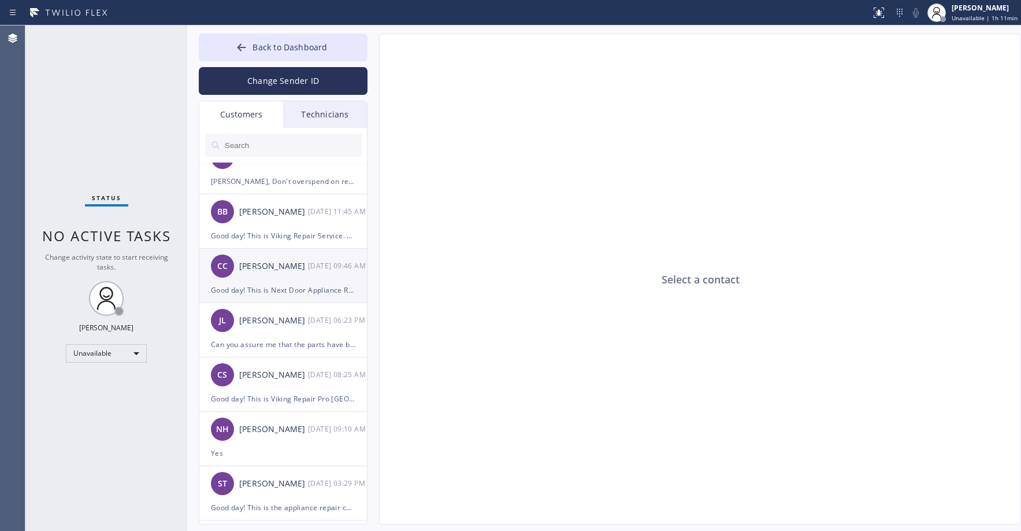
scroll to position [694, 0]
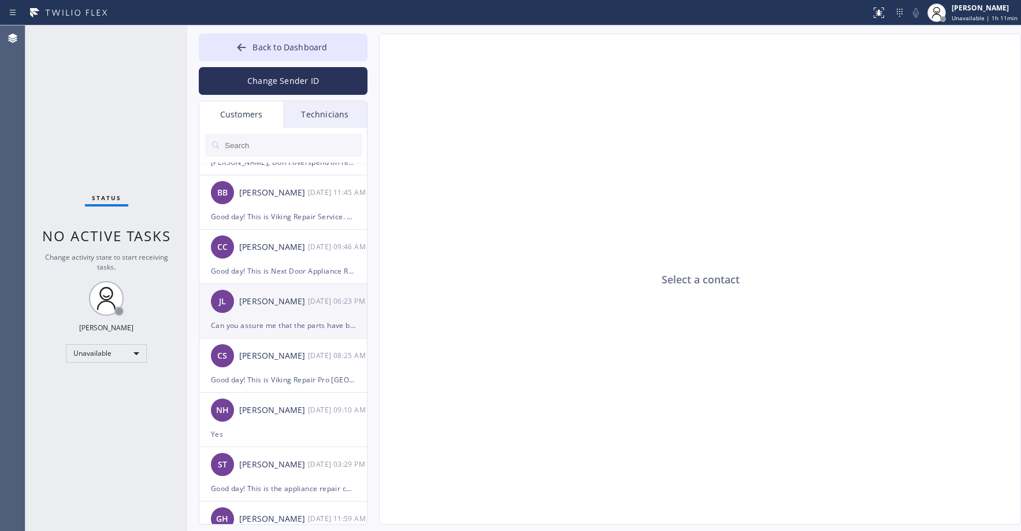
click at [291, 310] on div "[PERSON_NAME] [DATE] 06:23 PM" at bounding box center [283, 301] width 169 height 35
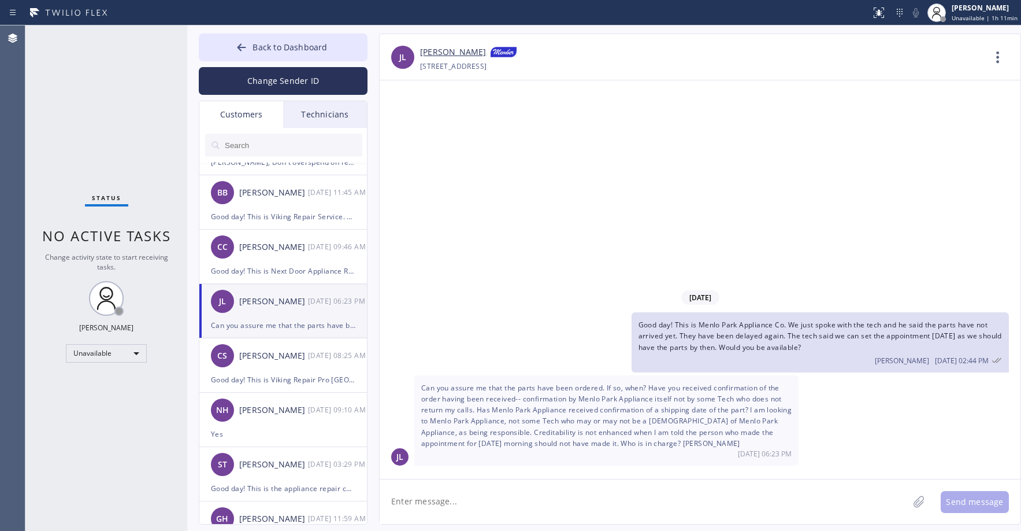
click at [436, 54] on link "[PERSON_NAME]" at bounding box center [453, 53] width 66 height 14
click at [87, 104] on div "Status No active tasks Change activity state to start receiving tasks. [PERSON_…" at bounding box center [106, 277] width 162 height 505
click at [257, 142] on input "text" at bounding box center [293, 145] width 139 height 23
paste input "77MAML"
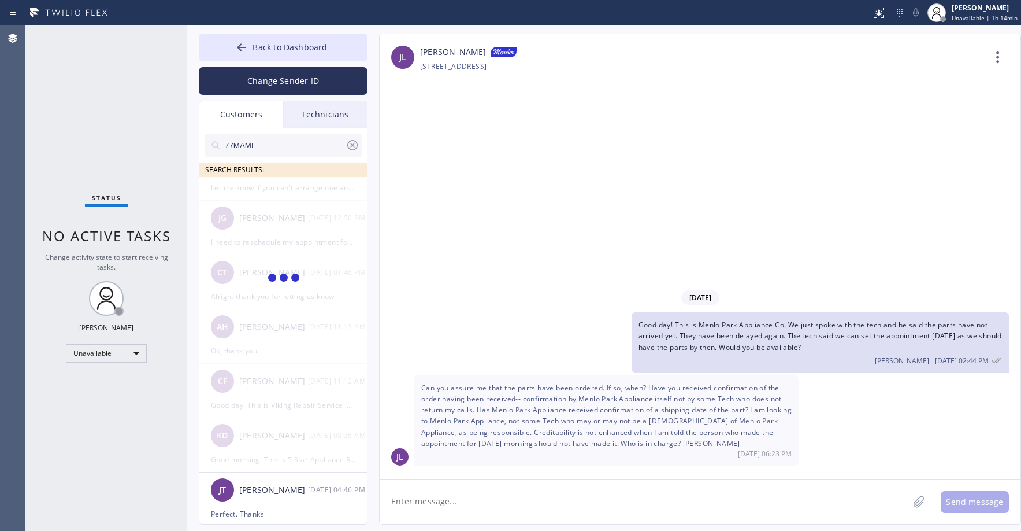
scroll to position [0, 0]
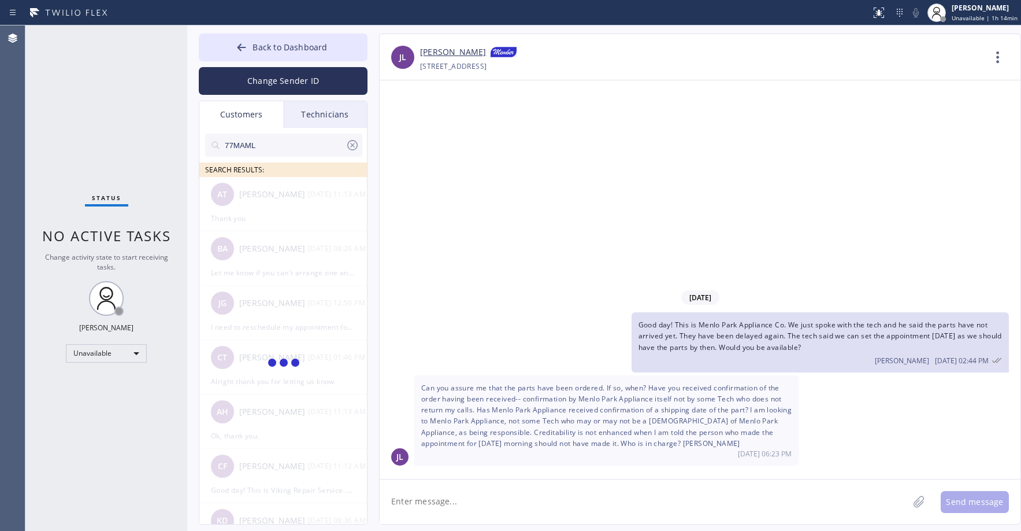
type input "77MAML"
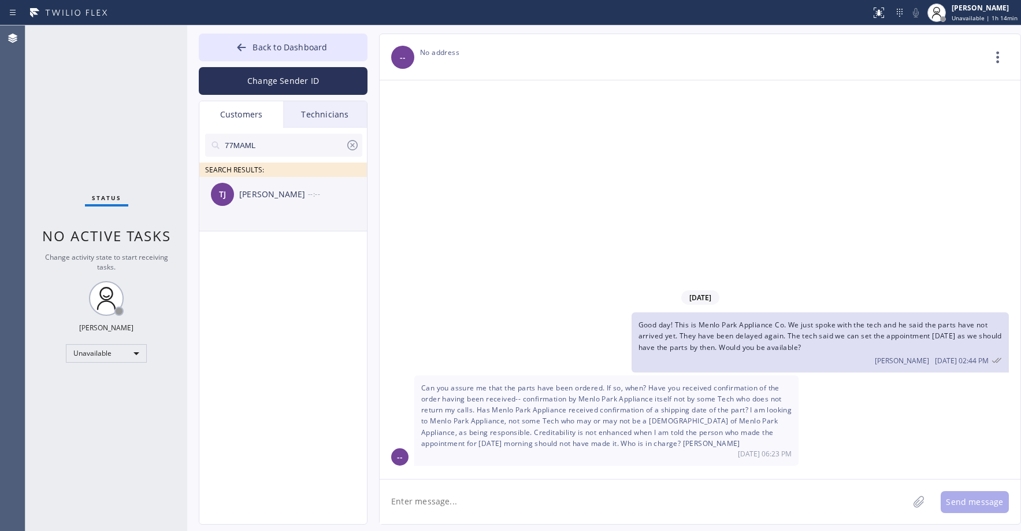
click at [276, 184] on div "TJ [PERSON_NAME] --:--" at bounding box center [283, 194] width 169 height 35
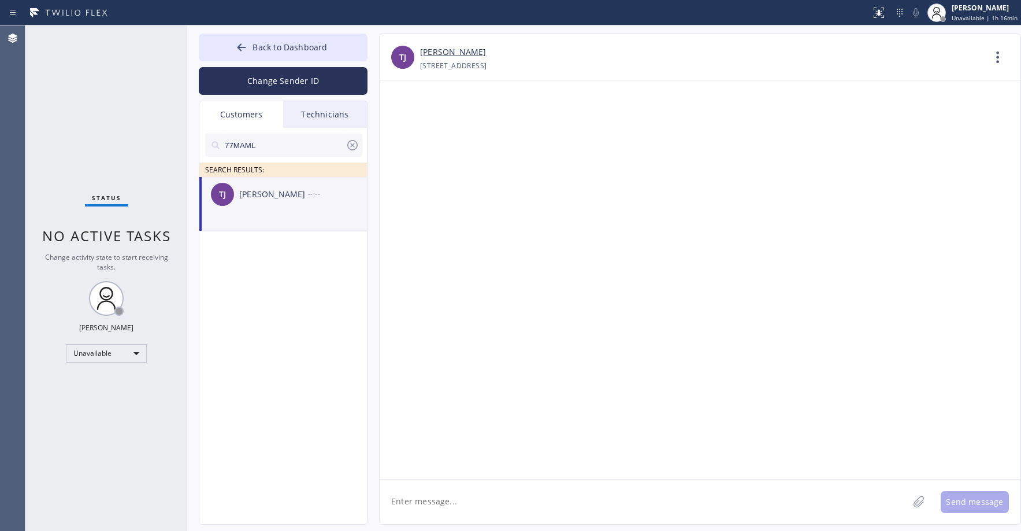
click at [272, 212] on li "TJ [PERSON_NAME] --:--" at bounding box center [283, 204] width 169 height 54
click at [275, 213] on li "TJ [PERSON_NAME] --:--" at bounding box center [283, 204] width 169 height 54
click at [441, 511] on textarea at bounding box center [644, 501] width 529 height 45
paste textarea "Good day! This is the appliance repair company you recently contacted. Unfortun…"
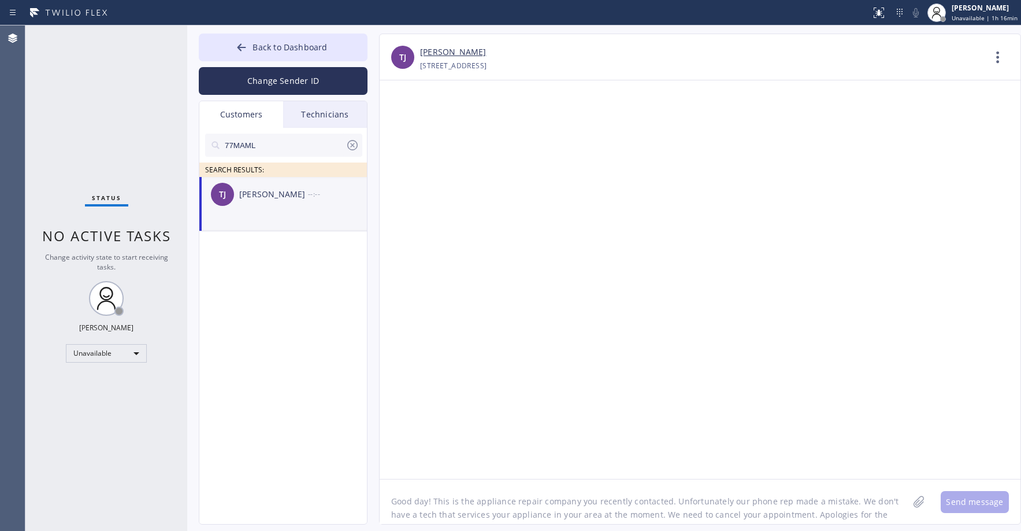
scroll to position [9, 0]
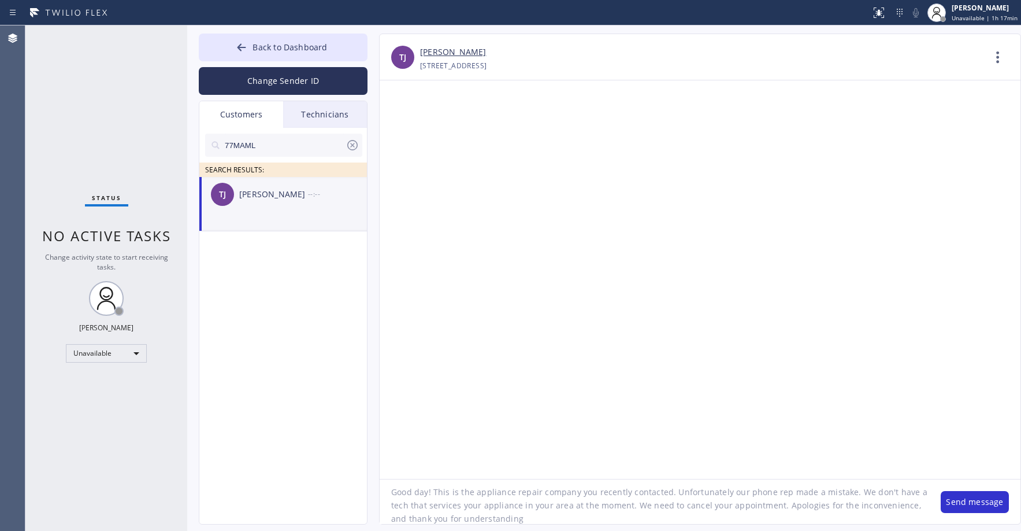
type textarea "Good day! This is the appliance repair company you recently contacted. Unfortun…"
click at [525, 514] on textarea "Good day! This is the appliance repair company you recently contacted. Unfortun…" at bounding box center [655, 501] width 550 height 45
click at [974, 503] on button "Send message" at bounding box center [975, 502] width 68 height 22
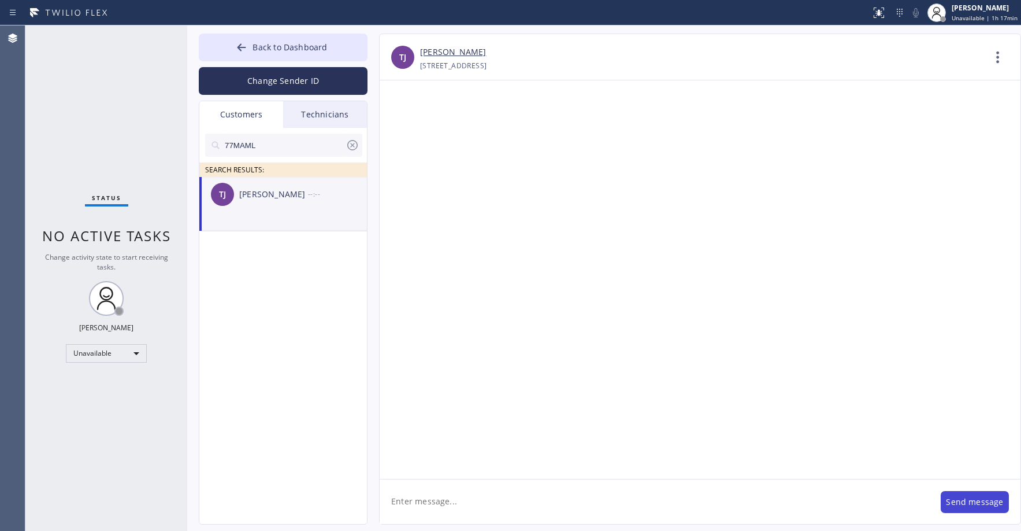
scroll to position [0, 0]
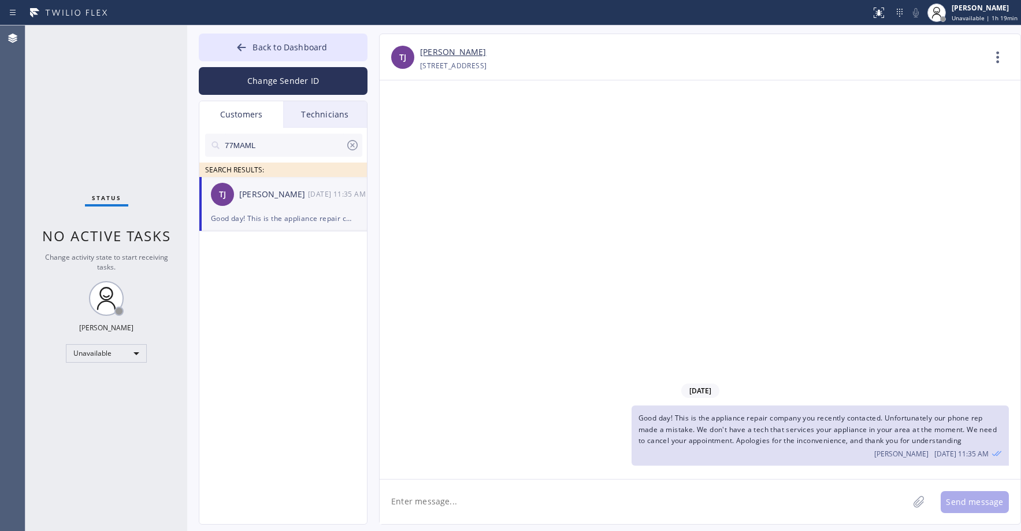
drag, startPoint x: 79, startPoint y: 121, endPoint x: 320, endPoint y: 437, distance: 397.1
click at [80, 125] on div "Status No active tasks Change activity state to start receiving tasks. [PERSON_…" at bounding box center [106, 277] width 162 height 505
click at [77, 112] on div "Status No active tasks Change activity state to start receiving tasks. [PERSON_…" at bounding box center [106, 277] width 162 height 505
click at [127, 124] on div "Status No active tasks Change activity state to start receiving tasks. [PERSON_…" at bounding box center [106, 277] width 162 height 505
click at [286, 45] on span "Back to Dashboard" at bounding box center [290, 47] width 75 height 11
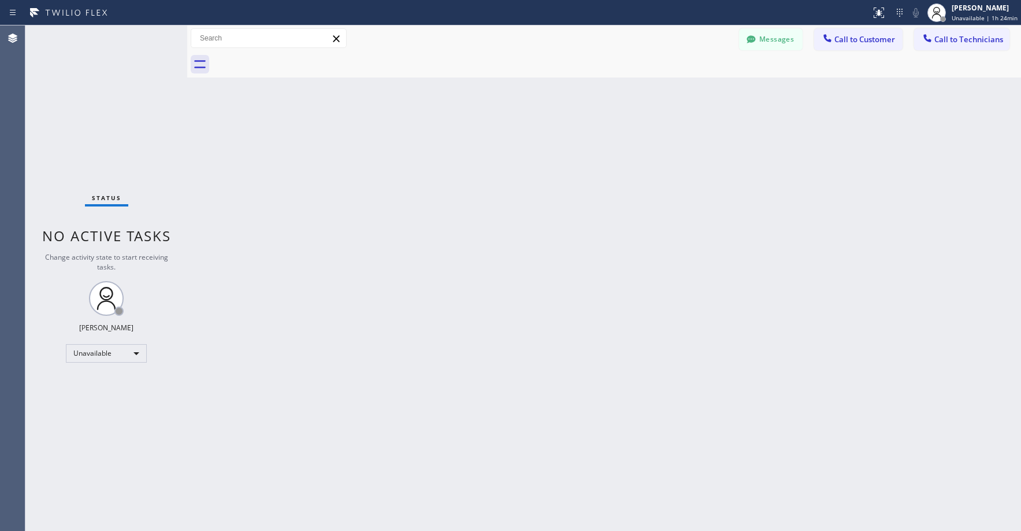
click at [116, 109] on div "Status No active tasks Change activity state to start receiving tasks. [PERSON_…" at bounding box center [106, 277] width 162 height 505
click at [99, 77] on div "Status No active tasks Change activity state to start receiving tasks. [PERSON_…" at bounding box center [106, 277] width 162 height 505
drag, startPoint x: 77, startPoint y: 116, endPoint x: 630, endPoint y: 0, distance: 565.2
click at [79, 116] on div "Status No active tasks Change activity state to start receiving tasks. [PERSON_…" at bounding box center [106, 277] width 162 height 505
click at [77, 93] on div "Status No active tasks Change activity state to start receiving tasks. [PERSON_…" at bounding box center [106, 277] width 162 height 505
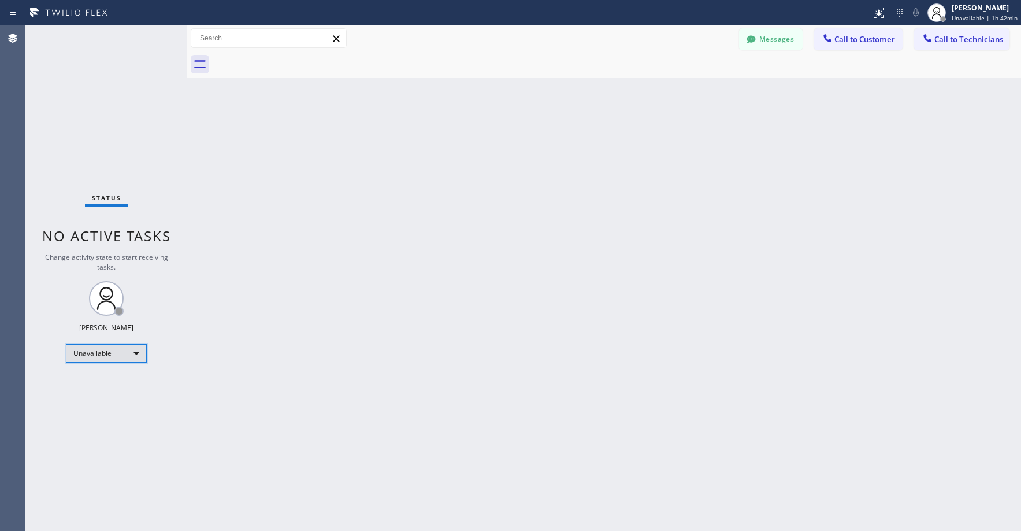
click at [81, 359] on div "Unavailable" at bounding box center [106, 353] width 81 height 18
click at [92, 412] on li "Break" at bounding box center [105, 413] width 79 height 14
click at [111, 128] on div "Status No active tasks Change activity state to start receiving tasks. [PERSON_…" at bounding box center [106, 277] width 162 height 505
drag, startPoint x: 92, startPoint y: 88, endPoint x: 529, endPoint y: 369, distance: 519.9
click at [94, 91] on div "Status No active tasks Change activity state to start receiving tasks. [PERSON_…" at bounding box center [106, 277] width 162 height 505
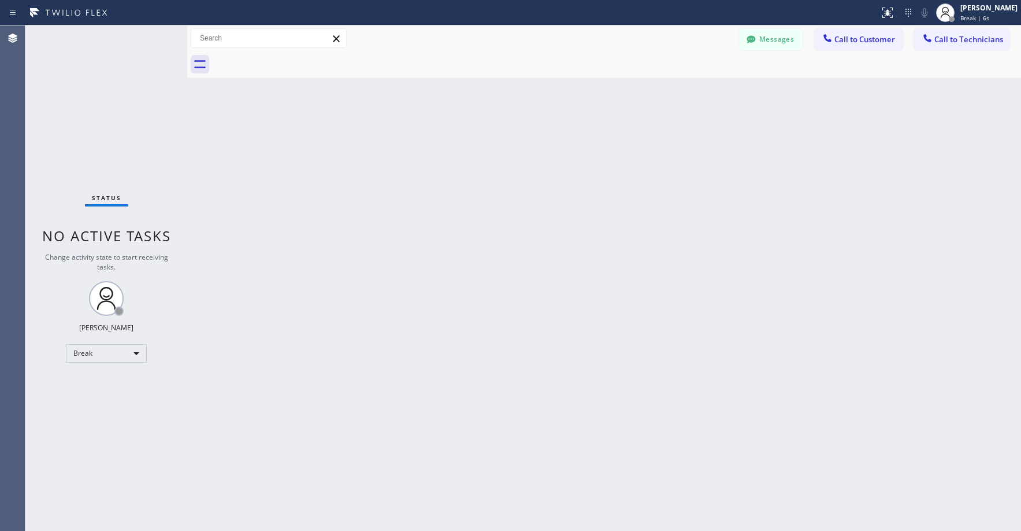
click at [121, 116] on div "Status No active tasks Change activity state to start receiving tasks. [PERSON_…" at bounding box center [106, 277] width 162 height 505
